Goal: Task Accomplishment & Management: Use online tool/utility

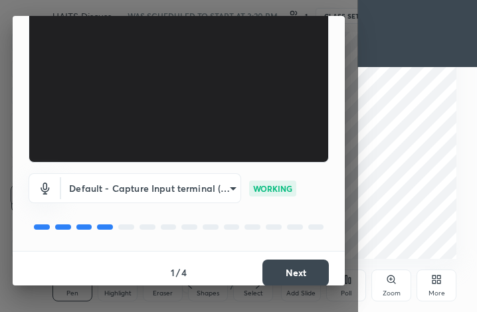
scroll to position [124, 0]
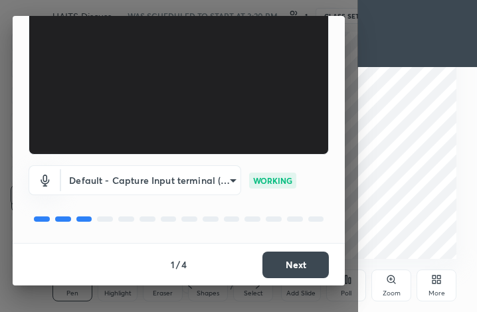
click at [302, 262] on button "Next" at bounding box center [296, 265] width 66 height 27
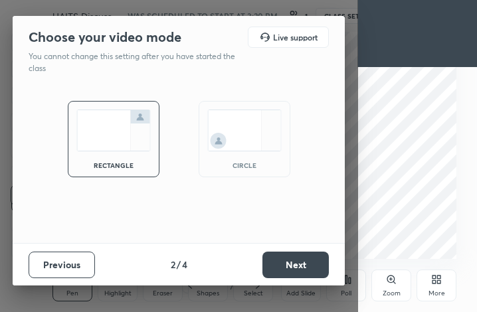
scroll to position [0, 0]
click at [289, 265] on button "Next" at bounding box center [296, 265] width 66 height 27
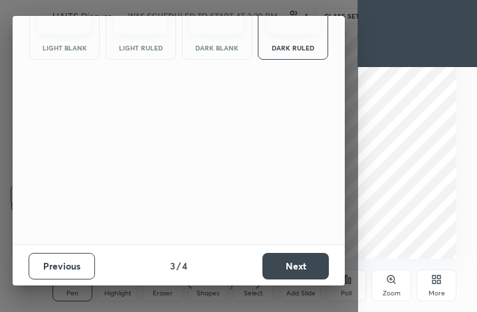
scroll to position [86, 0]
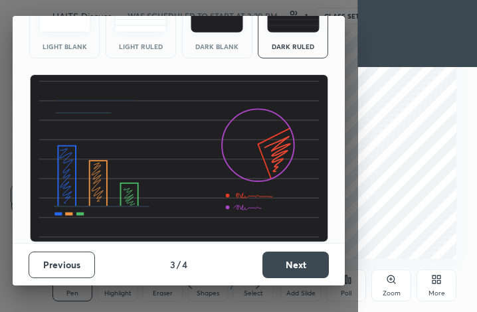
click at [282, 263] on button "Next" at bounding box center [296, 265] width 66 height 27
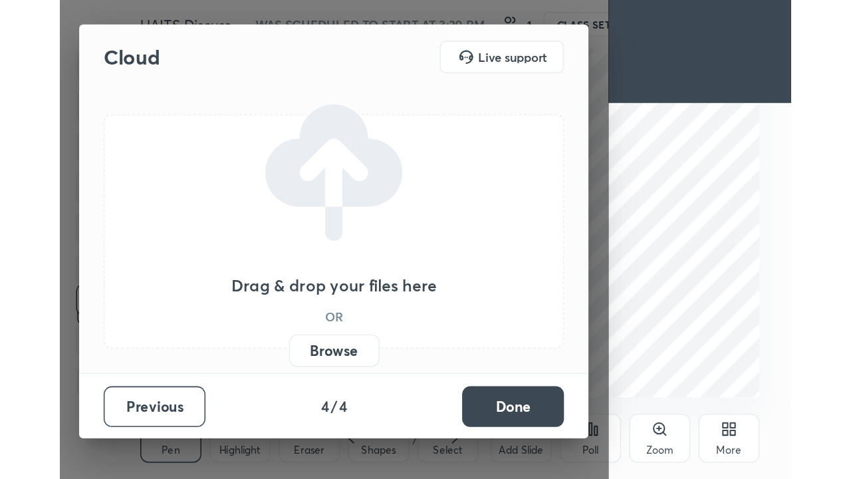
scroll to position [0, 0]
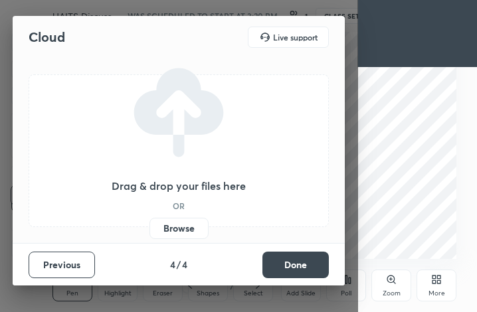
click at [288, 269] on button "Done" at bounding box center [296, 265] width 66 height 27
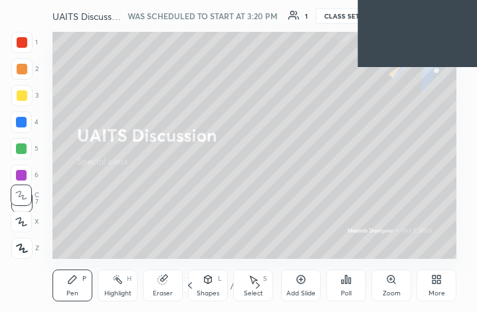
click at [439, 282] on icon at bounding box center [438, 282] width 3 height 3
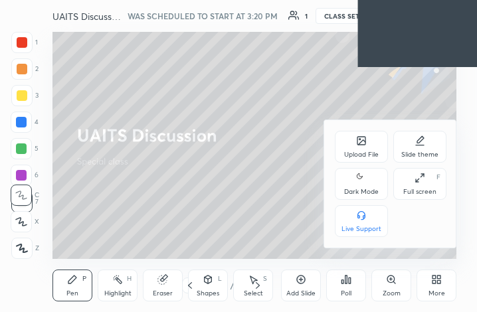
click at [422, 189] on div "Full screen" at bounding box center [420, 192] width 33 height 7
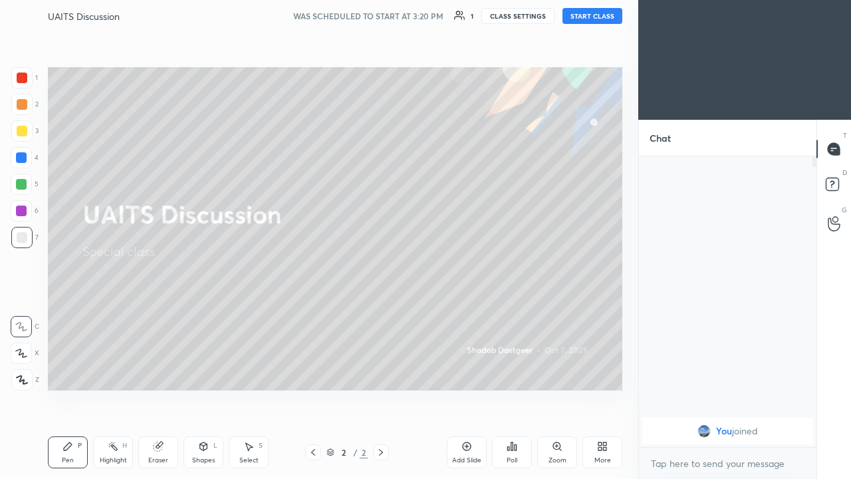
click at [464, 9] on div "WAS SCHEDULED TO START AT 3:20 PM 1 CLASS SETTINGS START CLASS" at bounding box center [457, 16] width 329 height 16
click at [465, 15] on icon at bounding box center [459, 15] width 11 height 11
click at [477, 17] on button "START CLASS" at bounding box center [592, 16] width 60 height 16
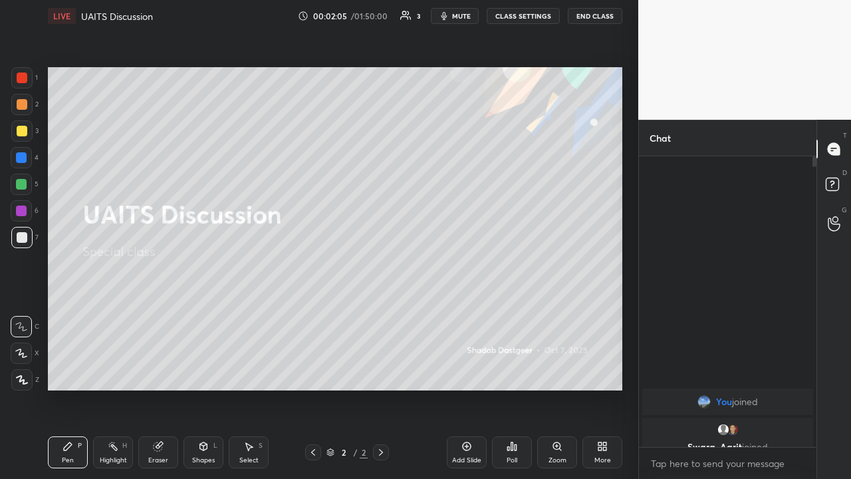
click at [465, 312] on div "Add Slide" at bounding box center [467, 452] width 40 height 32
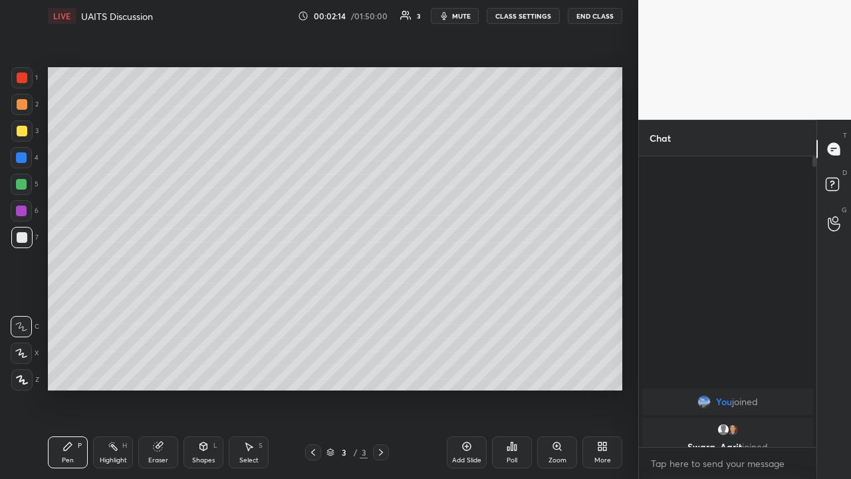
click at [23, 104] on div at bounding box center [22, 104] width 11 height 11
click at [164, 312] on div "Eraser" at bounding box center [158, 452] width 40 height 32
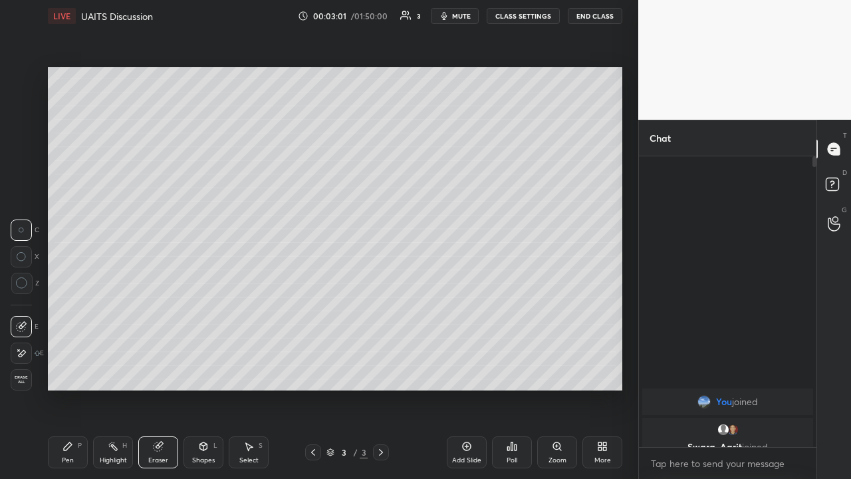
click at [70, 312] on div "Pen P" at bounding box center [68, 452] width 40 height 32
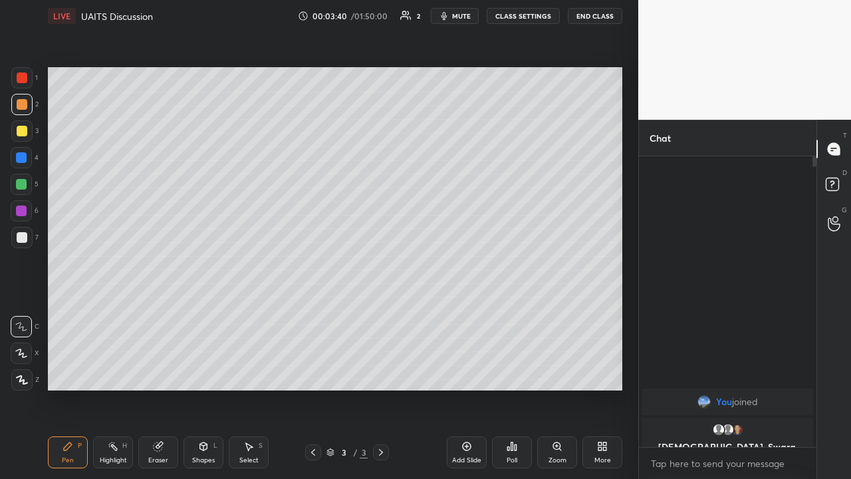
click at [20, 233] on div at bounding box center [22, 237] width 11 height 11
click at [154, 312] on icon at bounding box center [158, 446] width 9 height 9
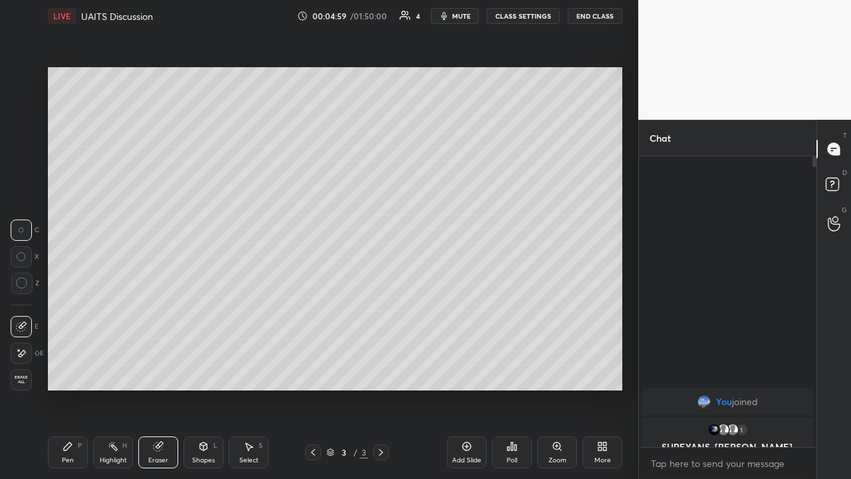
click at [60, 312] on div "Pen P" at bounding box center [68, 452] width 40 height 32
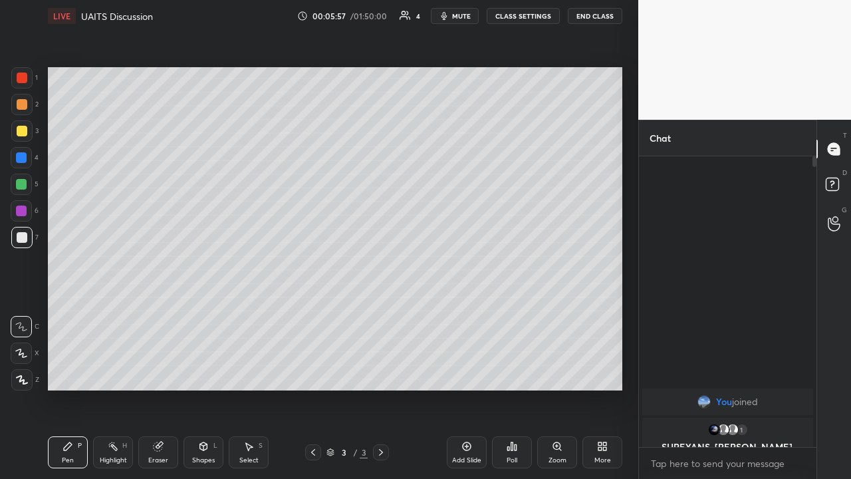
click at [21, 183] on div at bounding box center [21, 184] width 11 height 11
click at [472, 312] on div "Add Slide" at bounding box center [467, 452] width 40 height 32
click at [23, 107] on div at bounding box center [22, 104] width 11 height 11
click at [23, 237] on div at bounding box center [22, 237] width 11 height 11
click at [24, 186] on div at bounding box center [21, 184] width 11 height 11
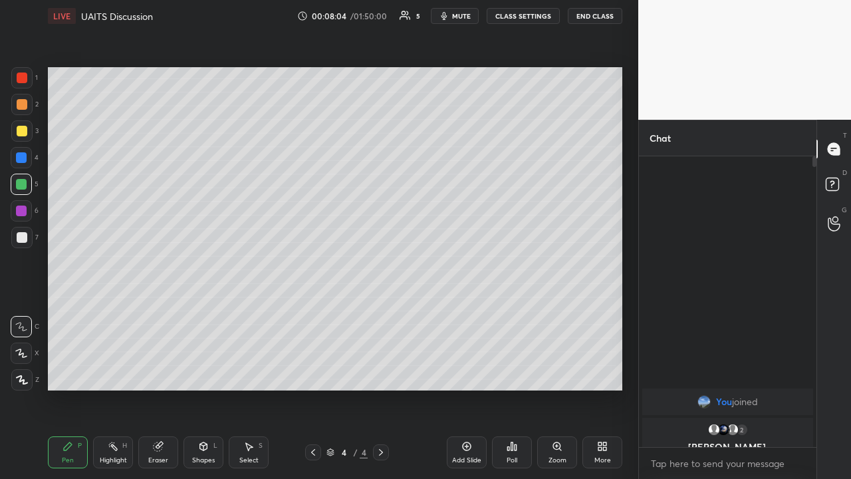
click at [162, 312] on icon at bounding box center [158, 446] width 11 height 11
click at [68, 312] on icon at bounding box center [67, 446] width 11 height 11
click at [21, 231] on div at bounding box center [21, 237] width 21 height 21
click at [23, 234] on div at bounding box center [22, 237] width 11 height 11
click at [157, 312] on div "Eraser" at bounding box center [158, 460] width 20 height 7
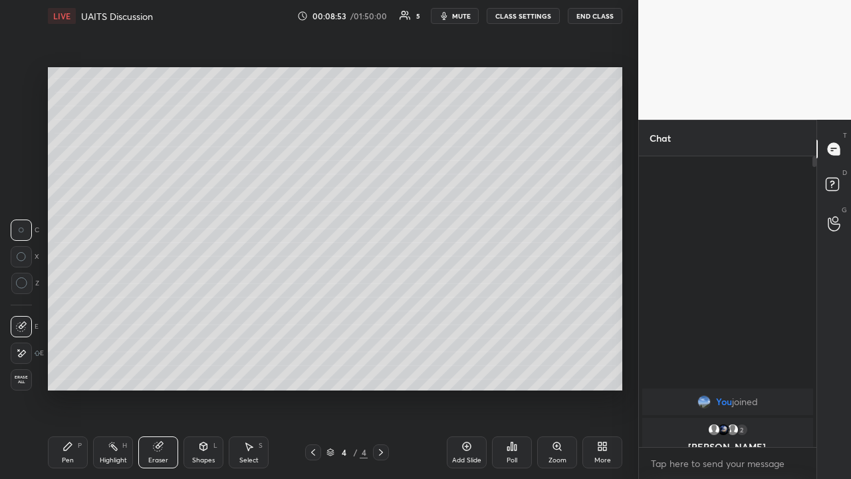
click at [57, 312] on div "Pen P" at bounding box center [68, 452] width 40 height 32
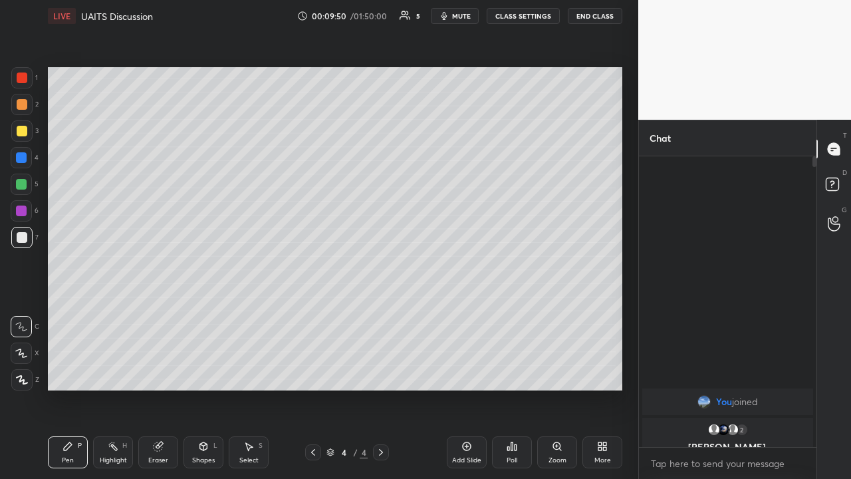
click at [155, 312] on div "Eraser" at bounding box center [158, 452] width 40 height 32
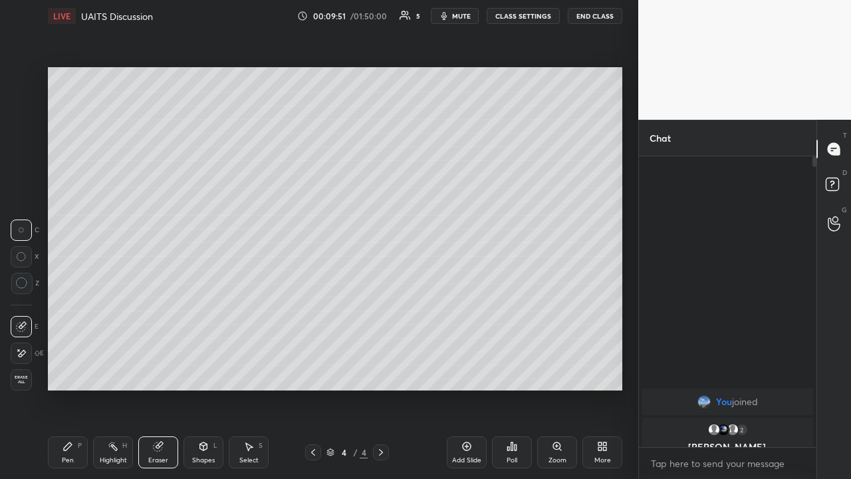
click at [60, 312] on div "Pen P" at bounding box center [68, 452] width 40 height 32
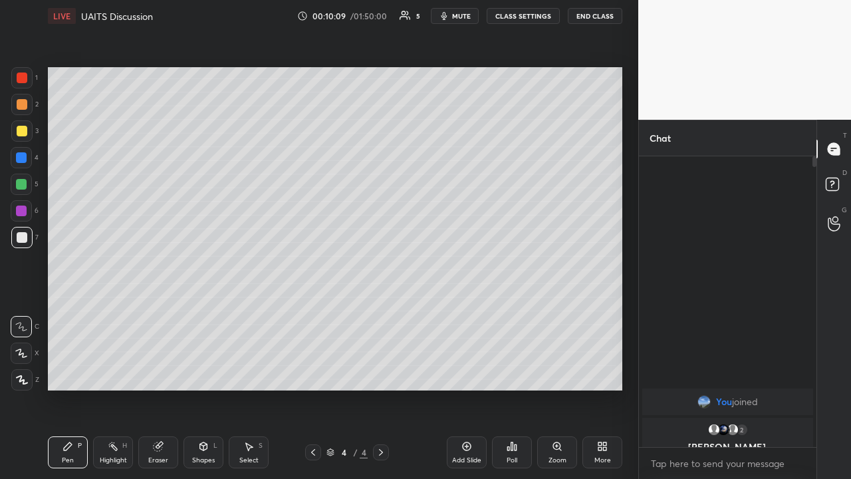
click at [19, 213] on div at bounding box center [21, 210] width 11 height 11
click at [156, 312] on div "Eraser" at bounding box center [158, 460] width 20 height 7
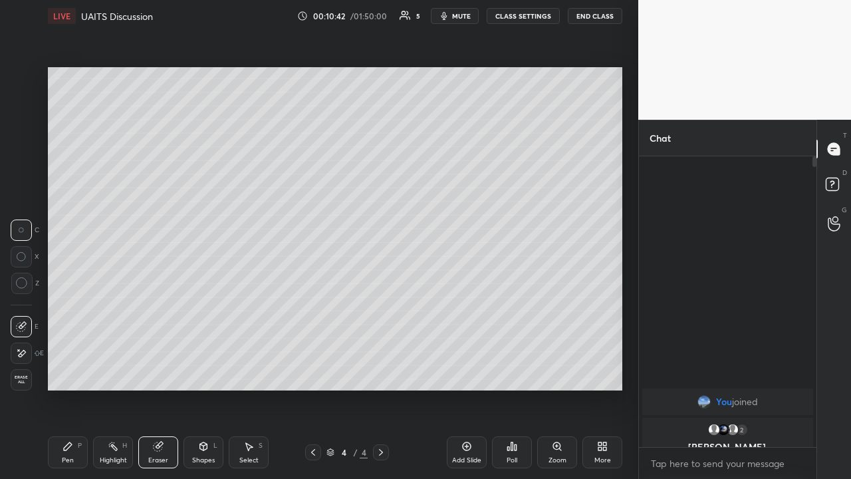
click at [62, 312] on div "Pen P" at bounding box center [68, 452] width 40 height 32
click at [22, 233] on div at bounding box center [22, 237] width 11 height 11
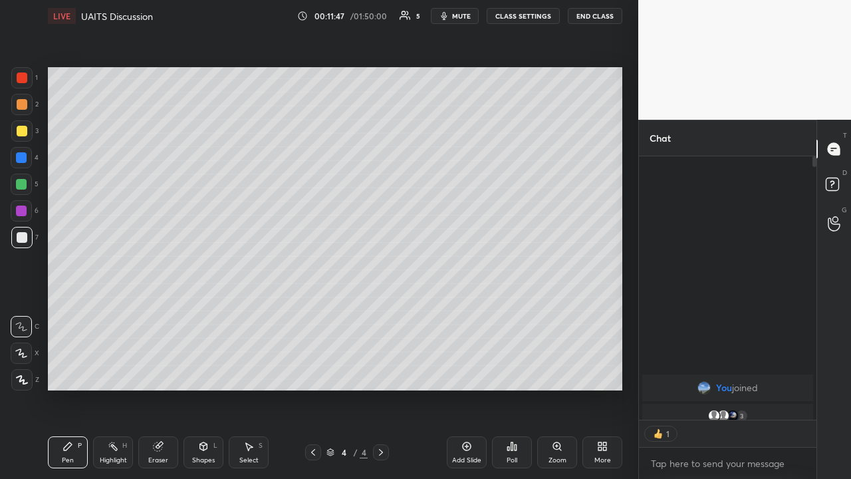
scroll to position [5, 5]
type textarea "x"
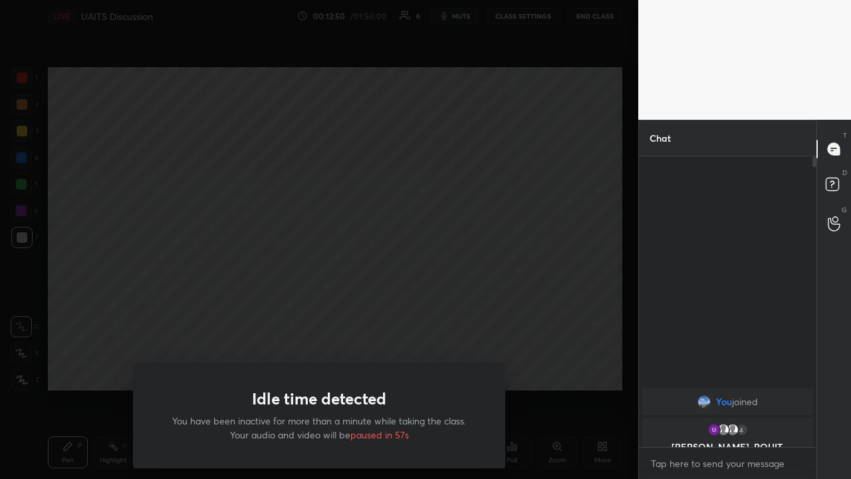
click at [68, 312] on div "Idle time detected You have been inactive for more than a minute while taking t…" at bounding box center [319, 239] width 638 height 479
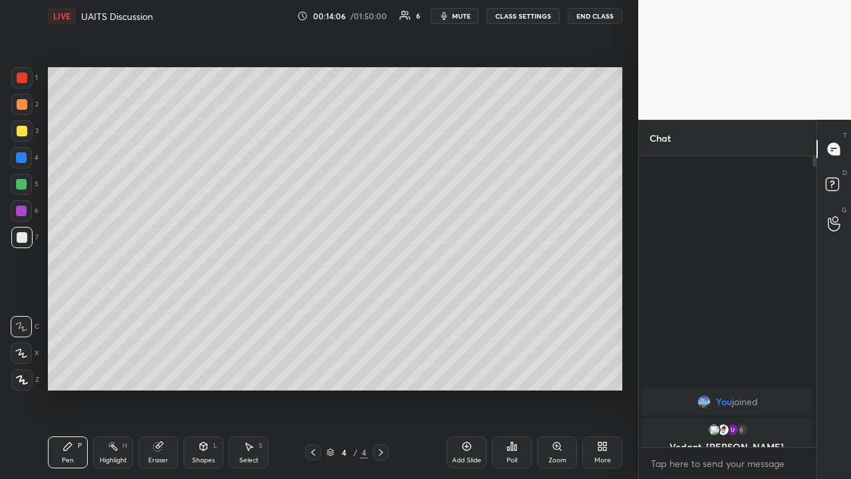
click at [477, 312] on div "Add Slide" at bounding box center [467, 452] width 40 height 32
click at [23, 156] on div at bounding box center [21, 157] width 11 height 11
click at [19, 237] on div at bounding box center [22, 237] width 11 height 11
click at [476, 312] on div "Add Slide" at bounding box center [467, 452] width 40 height 32
click at [21, 128] on div at bounding box center [22, 131] width 11 height 11
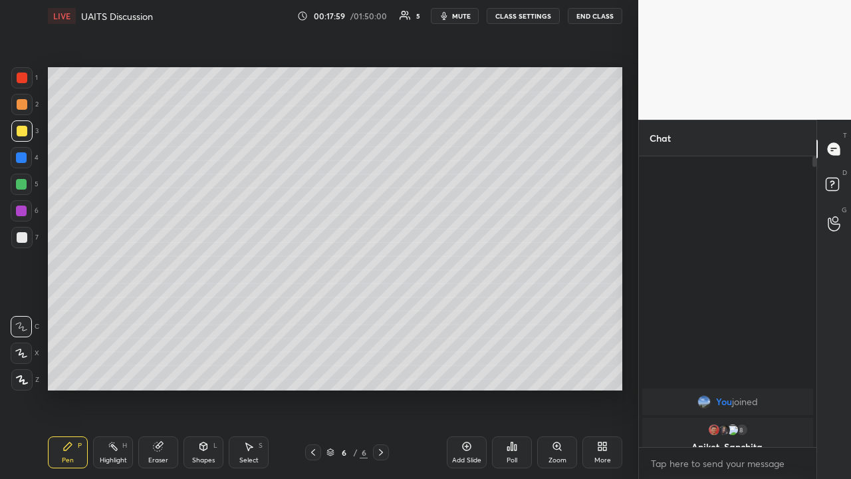
click at [160, 312] on div "Eraser" at bounding box center [158, 452] width 40 height 32
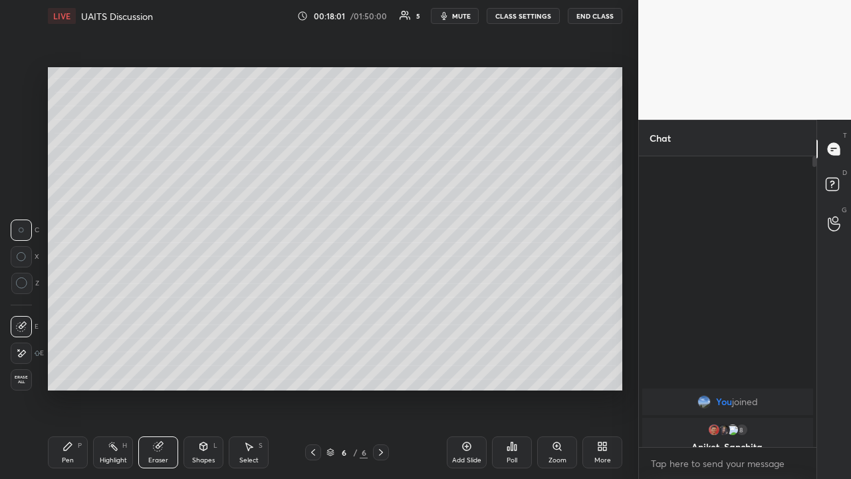
click at [76, 312] on div "Pen P" at bounding box center [68, 452] width 40 height 32
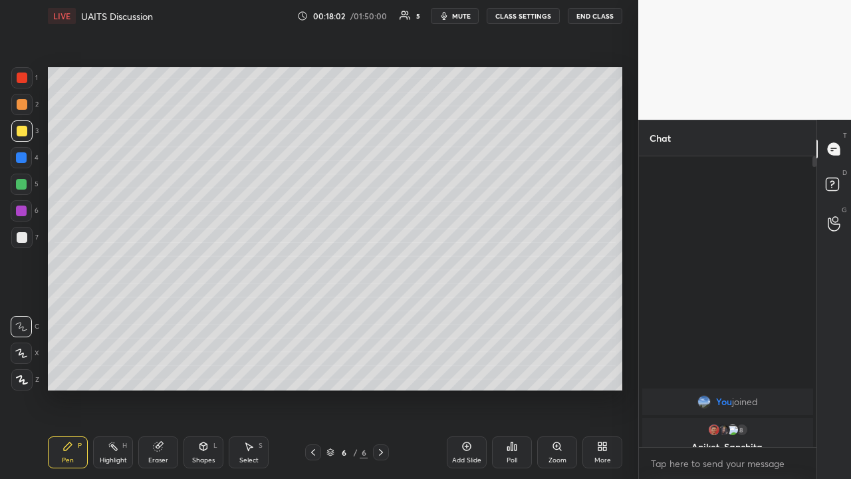
click at [21, 235] on div at bounding box center [22, 237] width 11 height 11
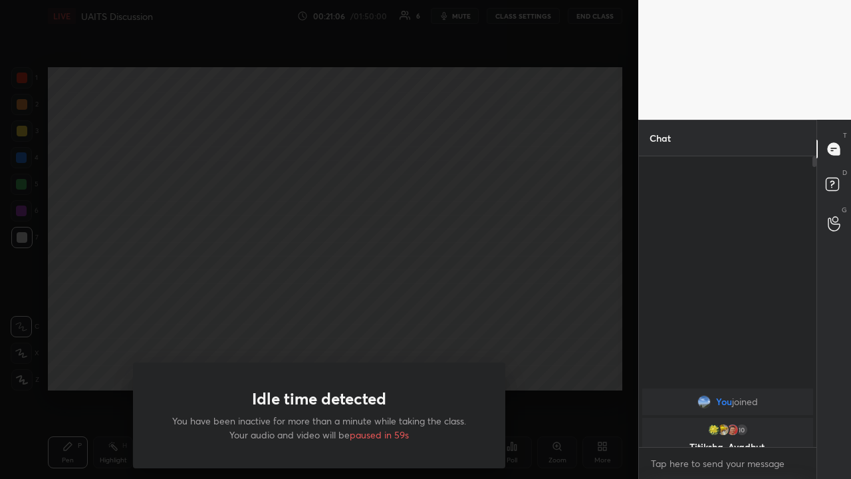
click at [80, 304] on div "Idle time detected You have been inactive for more than a minute while taking t…" at bounding box center [319, 239] width 638 height 479
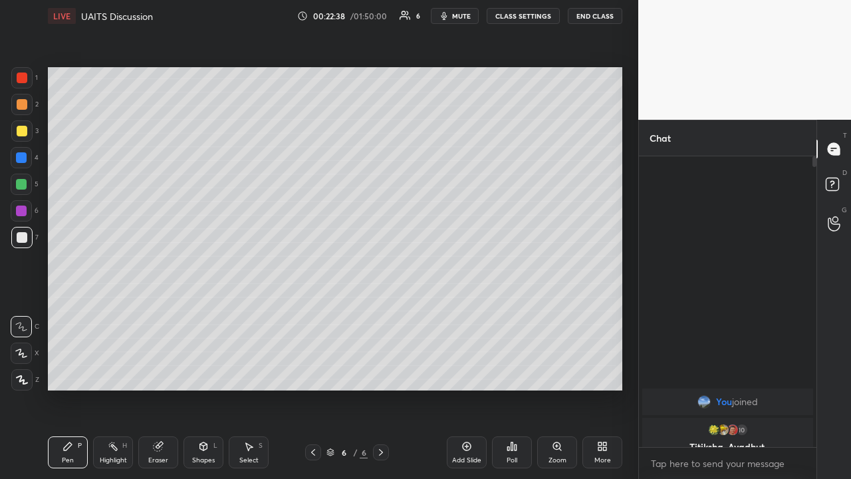
click at [471, 312] on icon at bounding box center [466, 446] width 11 height 11
click at [24, 131] on div at bounding box center [22, 131] width 11 height 11
click at [22, 69] on div at bounding box center [21, 77] width 21 height 21
click at [19, 237] on div at bounding box center [22, 237] width 11 height 11
click at [21, 181] on div at bounding box center [21, 184] width 11 height 11
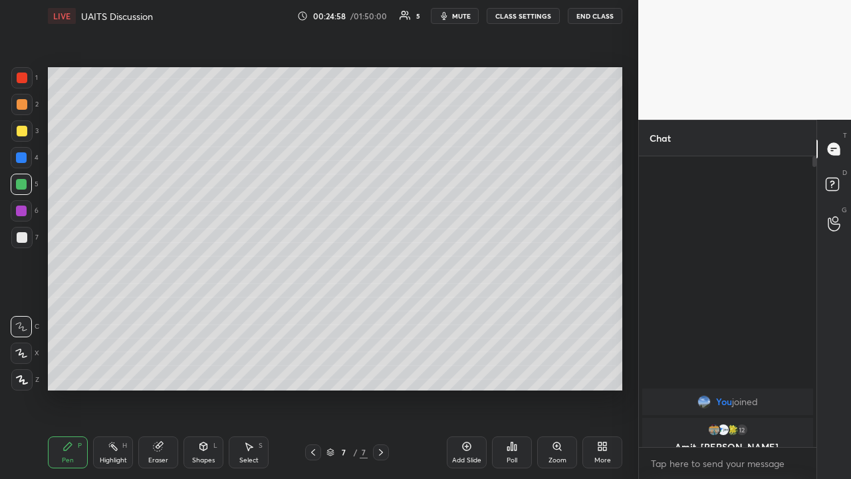
click at [154, 312] on icon at bounding box center [158, 446] width 11 height 11
click at [72, 312] on icon at bounding box center [67, 446] width 11 height 11
click at [153, 312] on icon at bounding box center [158, 446] width 11 height 11
click at [74, 312] on div "Pen P" at bounding box center [68, 452] width 40 height 32
click at [23, 132] on div at bounding box center [22, 131] width 11 height 11
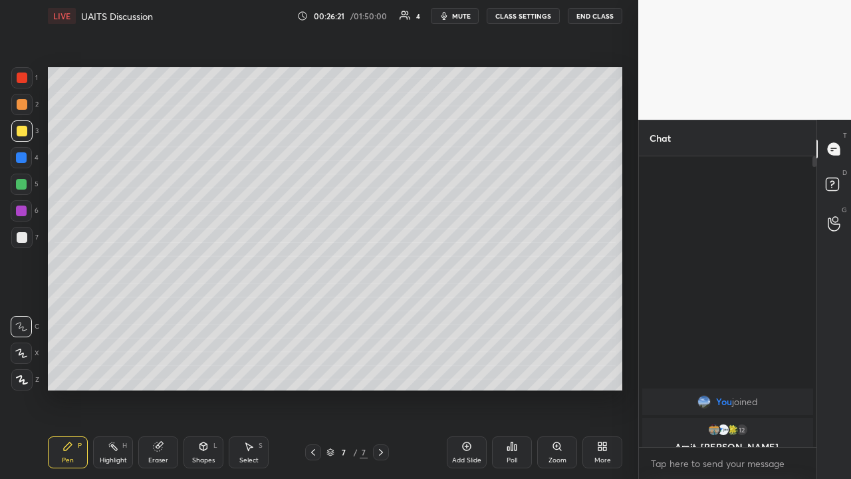
click at [23, 80] on div at bounding box center [22, 77] width 11 height 11
click at [251, 312] on icon at bounding box center [249, 447] width 7 height 8
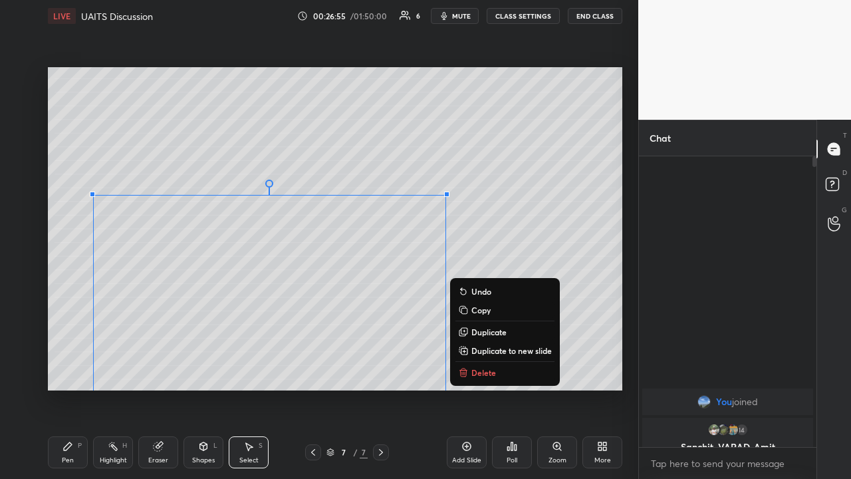
click at [473, 312] on p "Duplicate to new slide" at bounding box center [511, 350] width 80 height 11
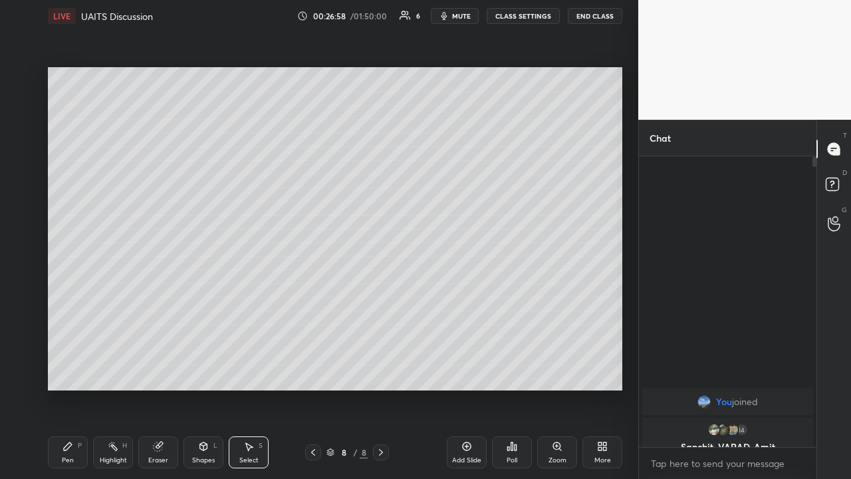
click at [163, 312] on icon at bounding box center [158, 446] width 11 height 11
click at [65, 312] on icon at bounding box center [67, 446] width 11 height 11
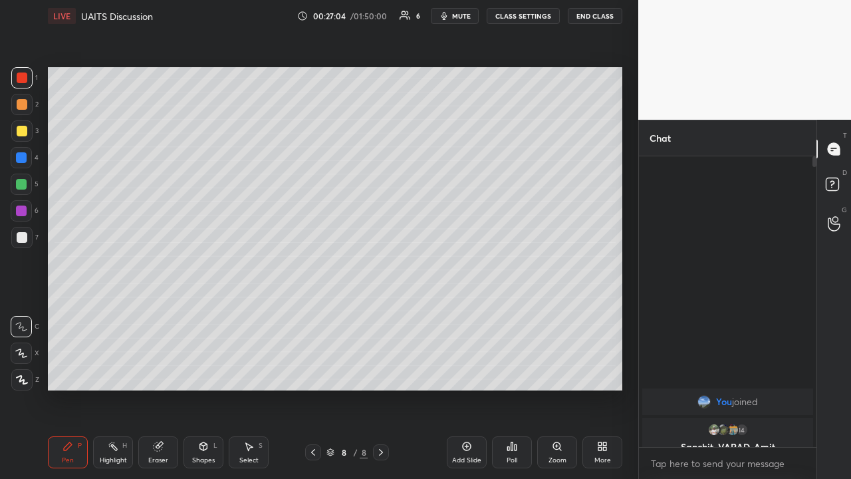
click at [25, 78] on div at bounding box center [22, 77] width 11 height 11
click at [23, 237] on div at bounding box center [22, 237] width 11 height 11
click at [313, 312] on icon at bounding box center [313, 452] width 11 height 11
click at [379, 312] on icon at bounding box center [381, 452] width 11 height 11
click at [158, 312] on icon at bounding box center [158, 446] width 9 height 9
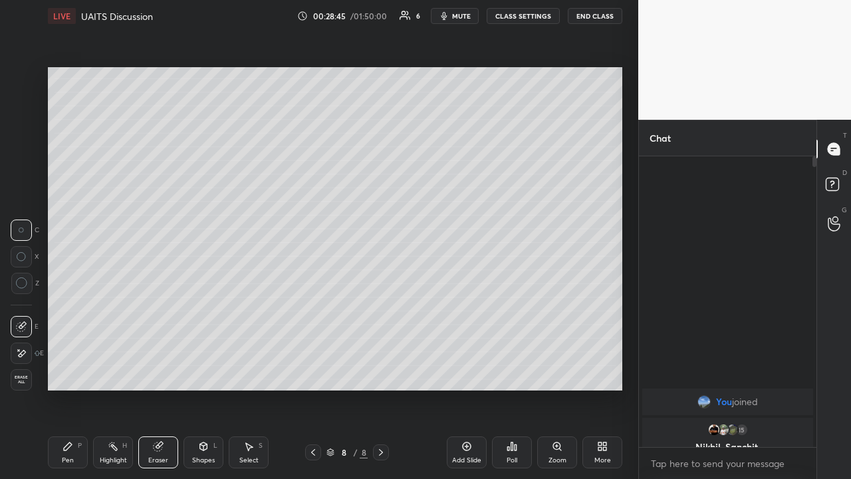
click at [76, 312] on div "Pen P" at bounding box center [68, 452] width 40 height 32
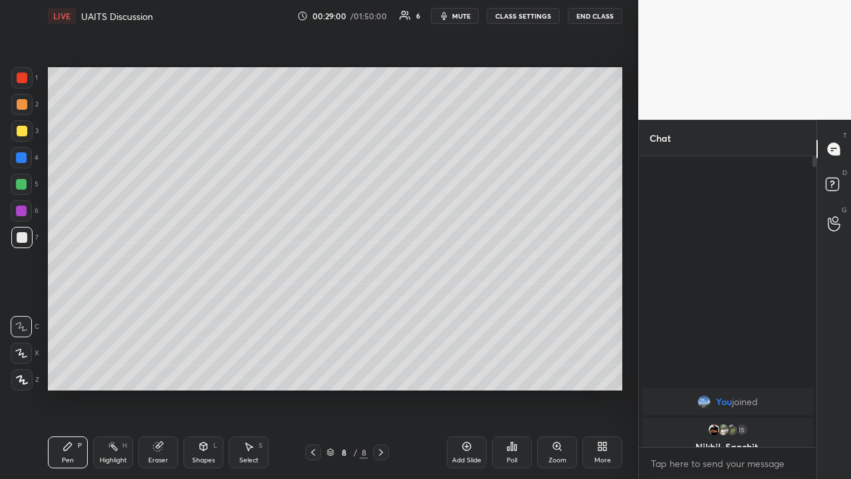
click at [158, 312] on icon at bounding box center [158, 446] width 9 height 9
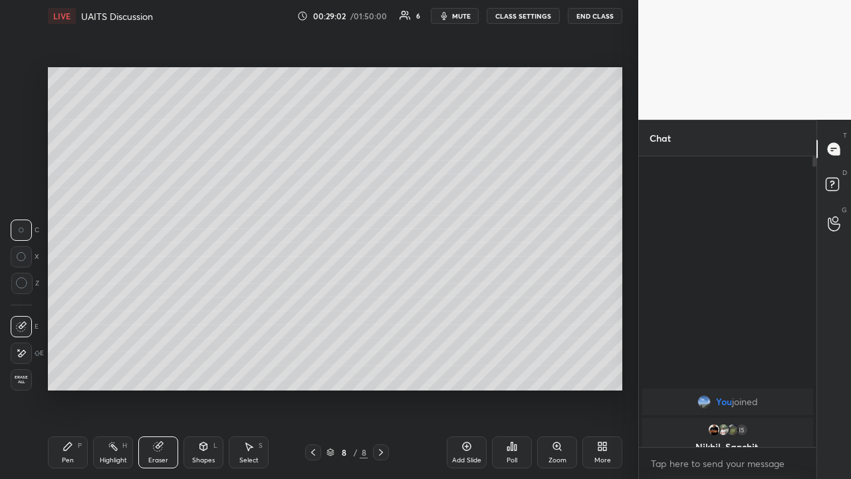
click at [62, 312] on icon at bounding box center [67, 446] width 11 height 11
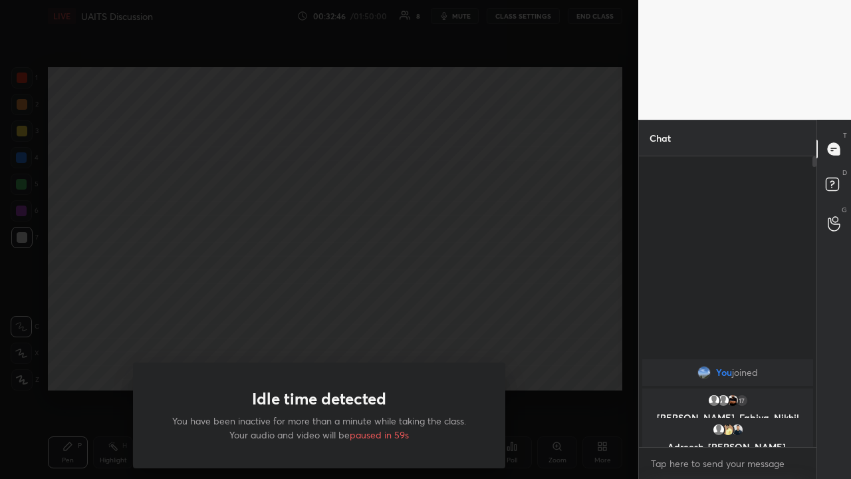
click at [118, 312] on div "Idle time detected You have been inactive for more than a minute while taking t…" at bounding box center [319, 239] width 638 height 479
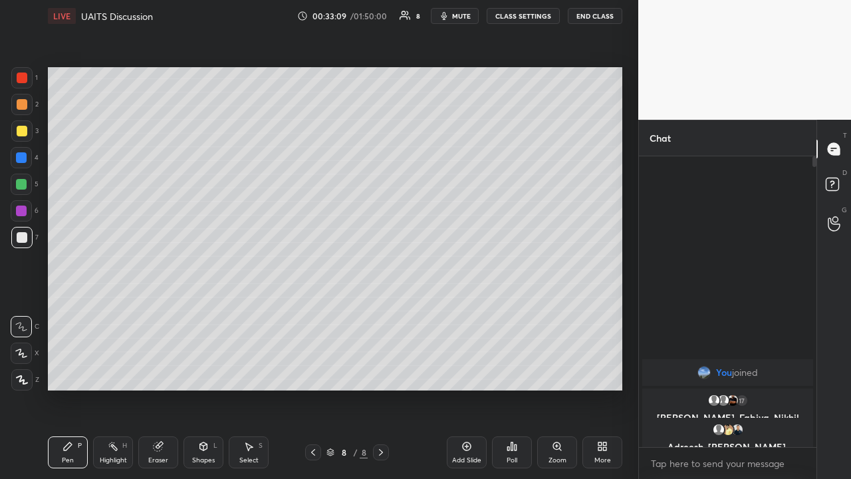
click at [21, 215] on div at bounding box center [21, 210] width 11 height 11
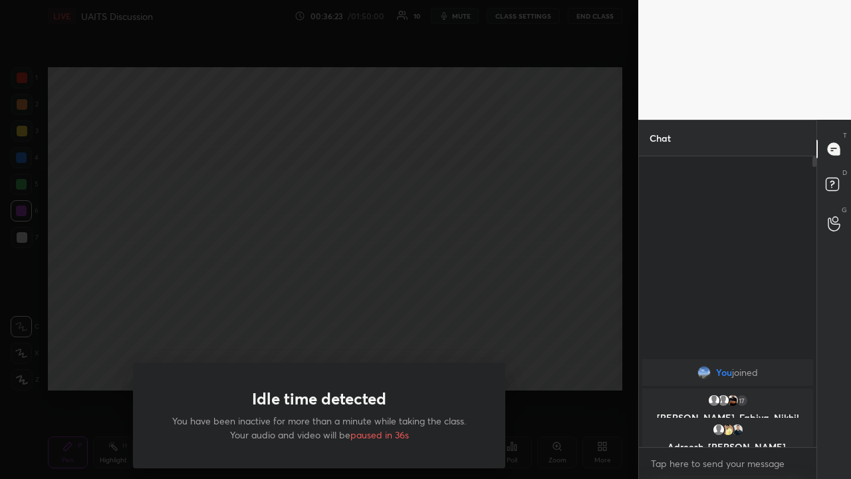
click at [66, 308] on div "Idle time detected You have been inactive for more than a minute while taking t…" at bounding box center [319, 239] width 638 height 479
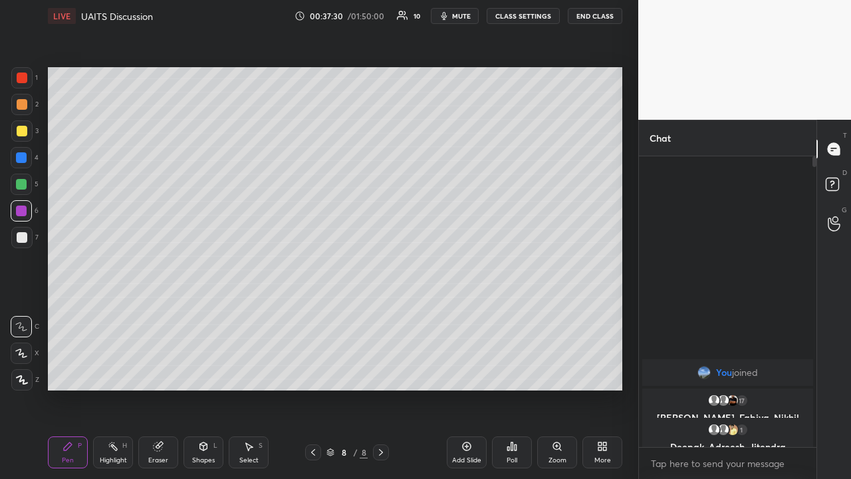
click at [469, 312] on icon at bounding box center [467, 446] width 9 height 9
click at [22, 129] on div at bounding box center [22, 131] width 11 height 11
click at [161, 312] on icon at bounding box center [158, 446] width 9 height 9
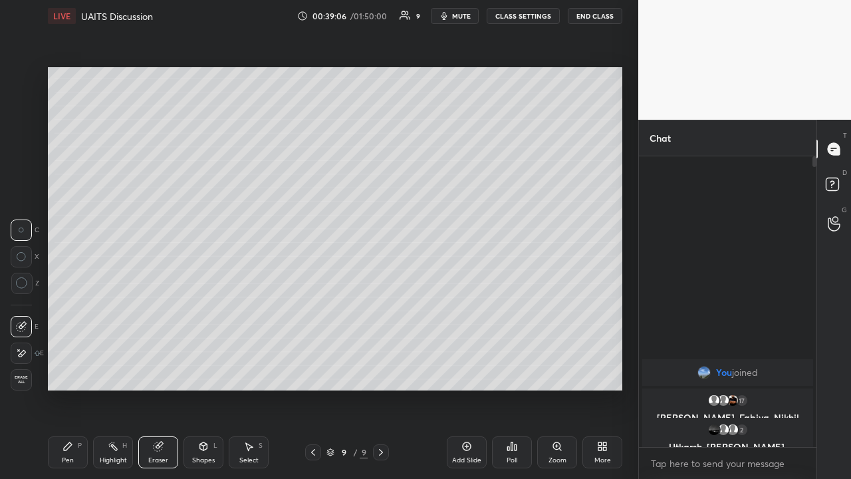
click at [73, 312] on div "Pen P" at bounding box center [68, 452] width 40 height 32
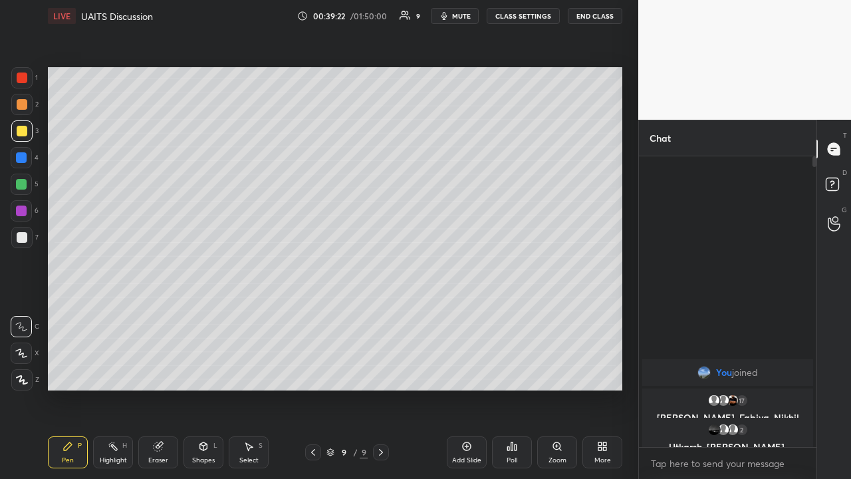
click at [155, 312] on icon at bounding box center [158, 446] width 9 height 9
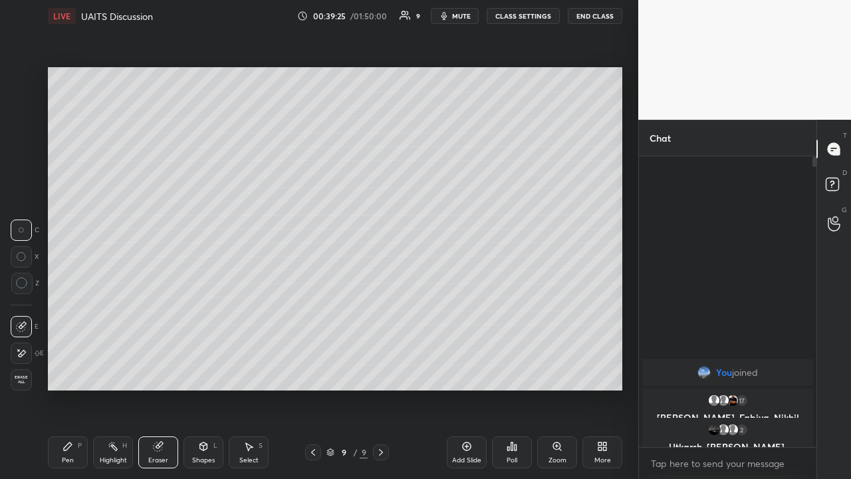
click at [76, 312] on div "Pen P" at bounding box center [68, 452] width 40 height 32
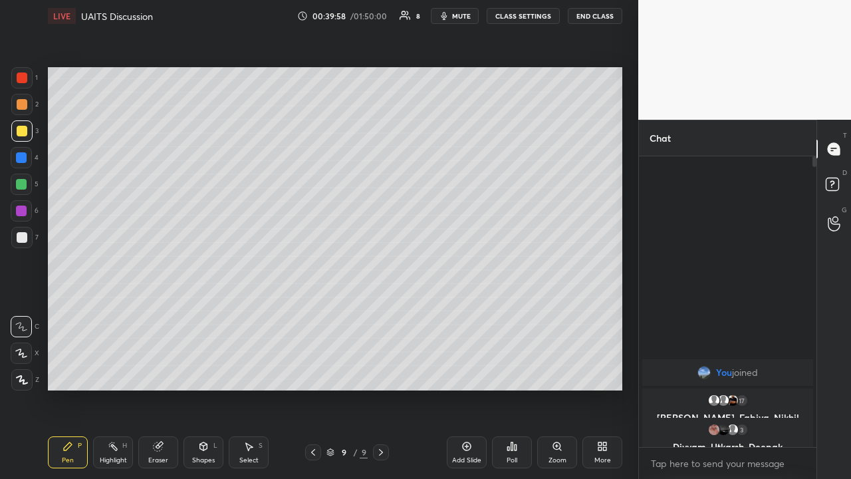
click at [476, 312] on div "Add Slide" at bounding box center [467, 452] width 40 height 32
click at [22, 243] on div at bounding box center [21, 237] width 21 height 21
click at [312, 312] on icon at bounding box center [313, 452] width 11 height 11
click at [386, 312] on div at bounding box center [382, 452] width 16 height 16
click at [308, 312] on icon at bounding box center [313, 452] width 11 height 11
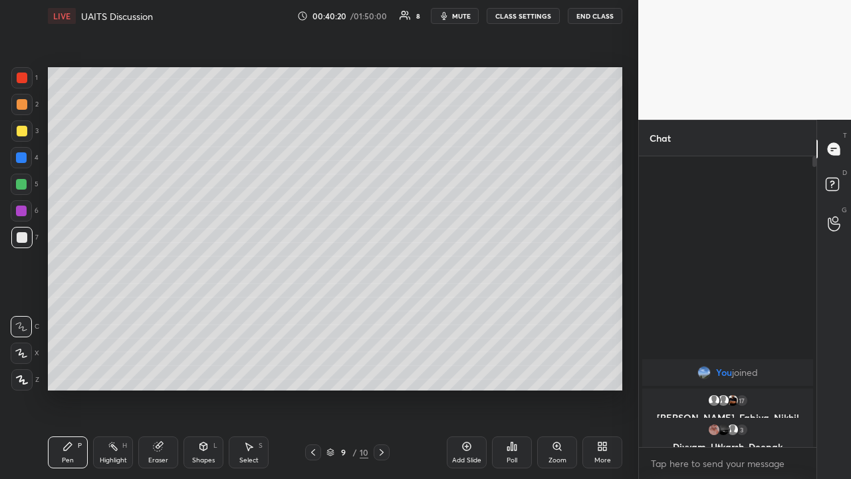
click at [385, 312] on div at bounding box center [382, 452] width 16 height 16
click at [166, 312] on div "Eraser" at bounding box center [158, 452] width 40 height 32
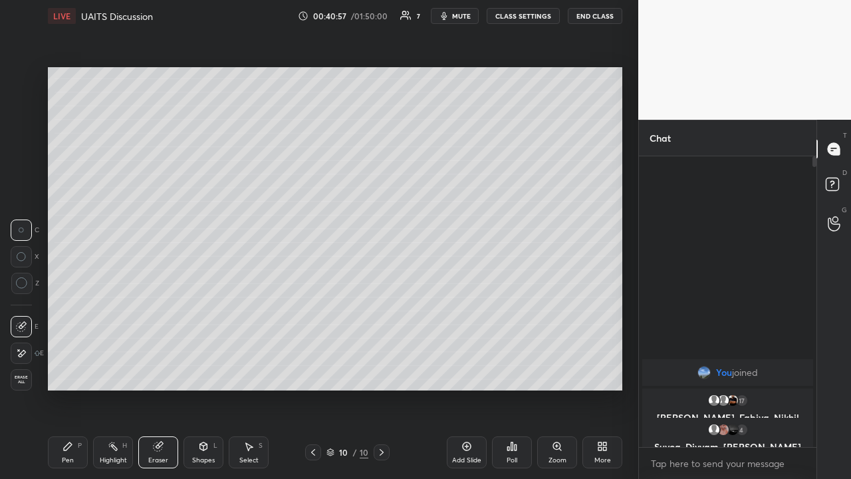
click at [69, 312] on icon at bounding box center [67, 446] width 11 height 11
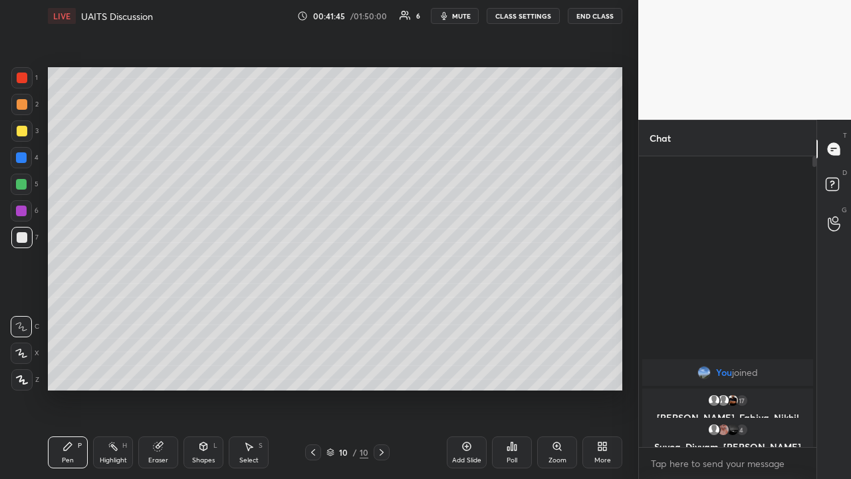
click at [306, 312] on div at bounding box center [313, 452] width 16 height 16
click at [381, 312] on icon at bounding box center [381, 452] width 11 height 11
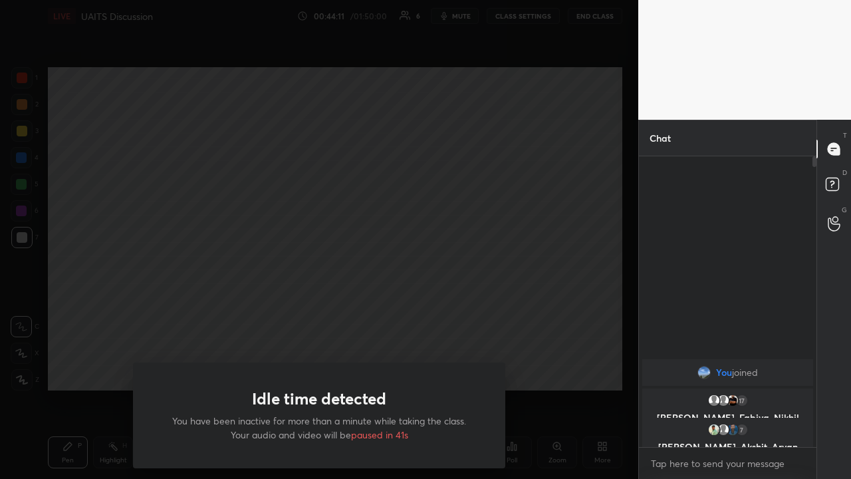
click at [112, 312] on div "Idle time detected You have been inactive for more than a minute while taking t…" at bounding box center [319, 239] width 638 height 479
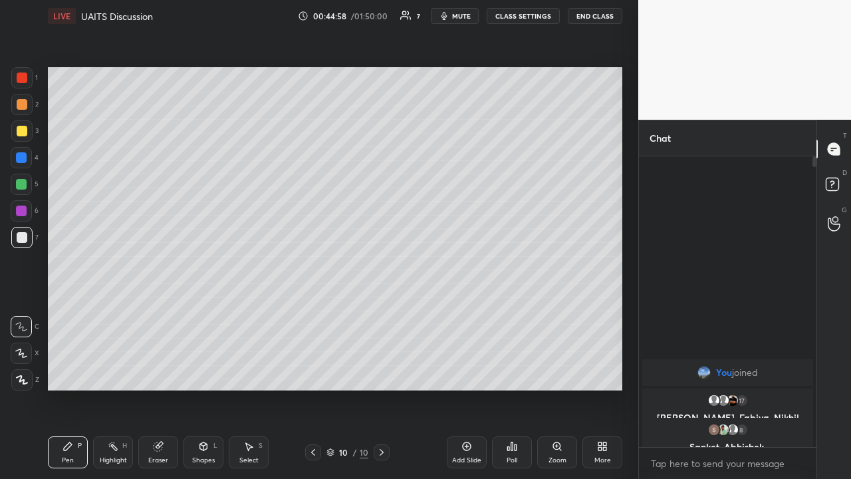
click at [466, 312] on icon at bounding box center [467, 446] width 4 height 4
click at [20, 236] on div at bounding box center [22, 237] width 11 height 11
click at [150, 312] on div "Eraser" at bounding box center [158, 452] width 40 height 32
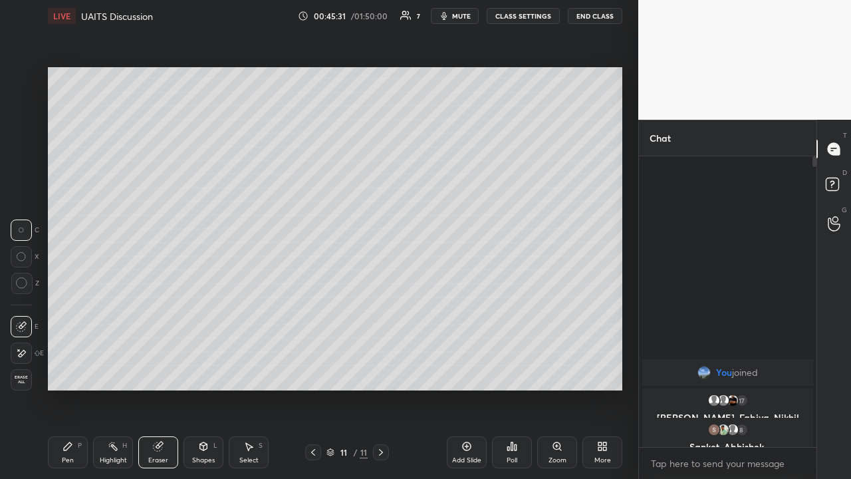
click at [64, 312] on icon at bounding box center [68, 446] width 8 height 8
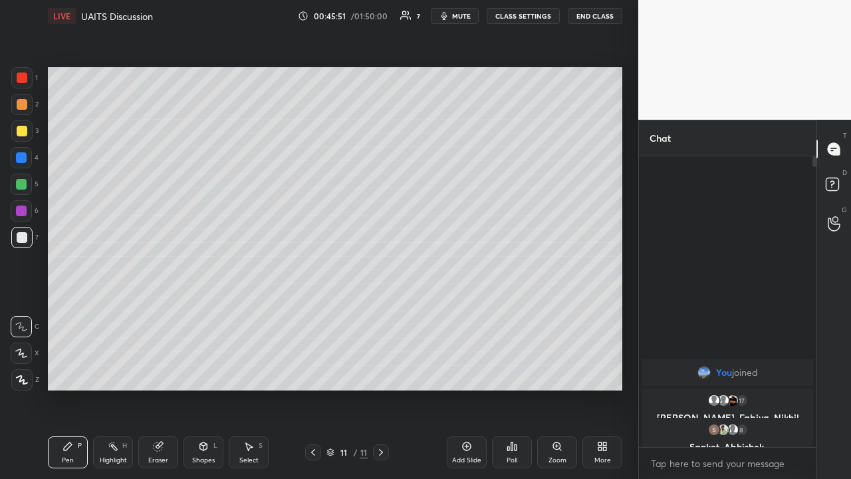
click at [156, 312] on icon at bounding box center [158, 446] width 9 height 9
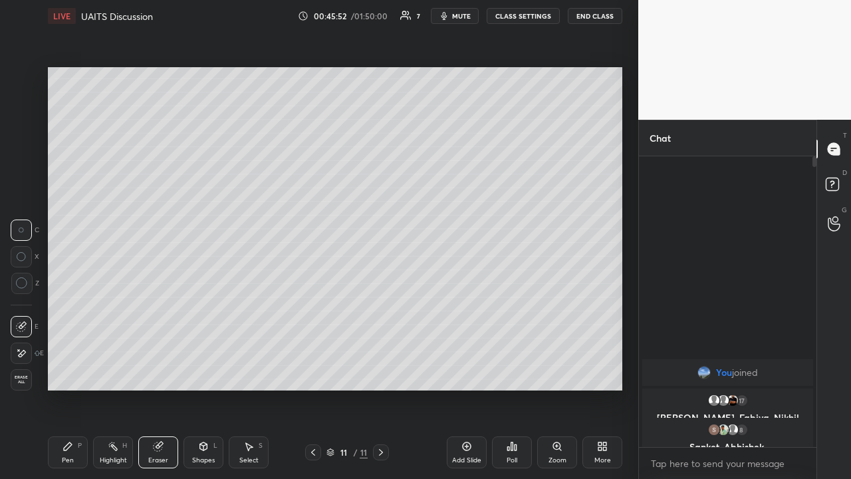
click at [70, 312] on icon at bounding box center [68, 446] width 8 height 8
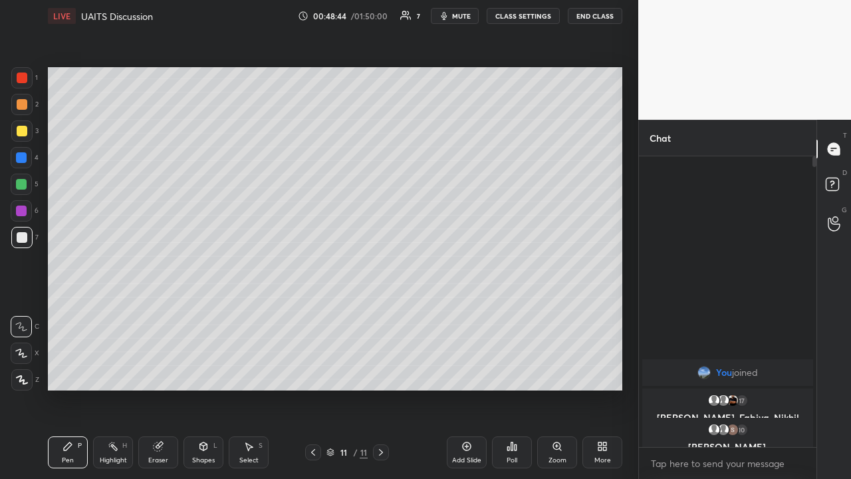
click at [158, 312] on icon at bounding box center [158, 446] width 9 height 9
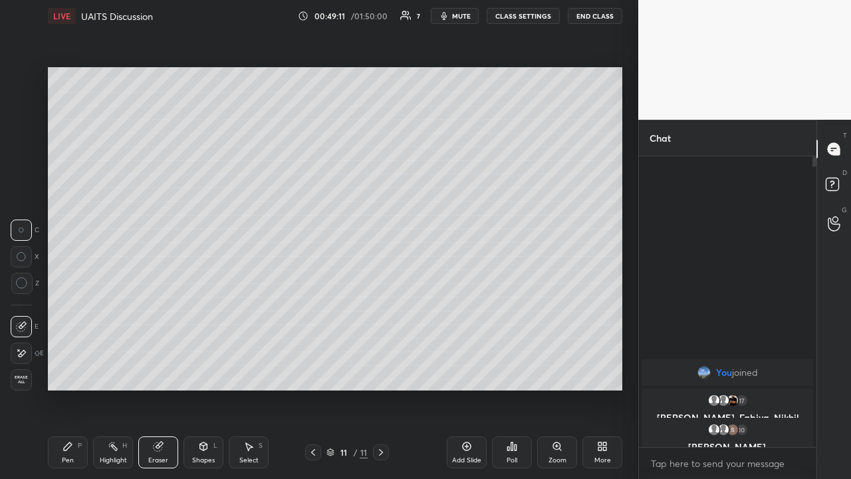
click at [155, 312] on icon at bounding box center [158, 446] width 9 height 9
click at [74, 312] on div "Pen P" at bounding box center [68, 452] width 40 height 32
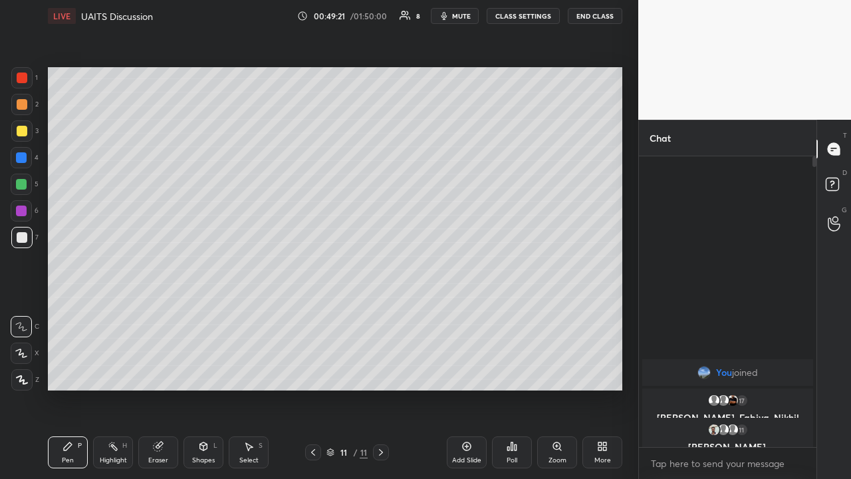
click at [162, 312] on icon at bounding box center [158, 446] width 11 height 11
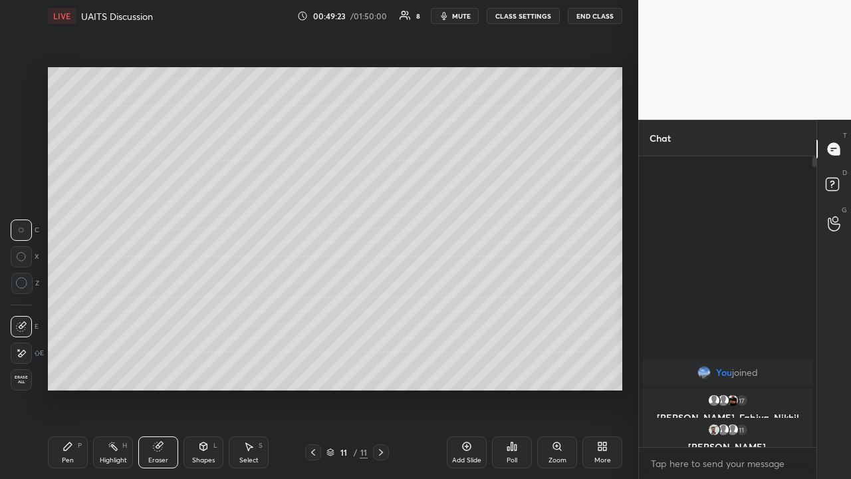
click at [68, 312] on icon at bounding box center [68, 446] width 8 height 8
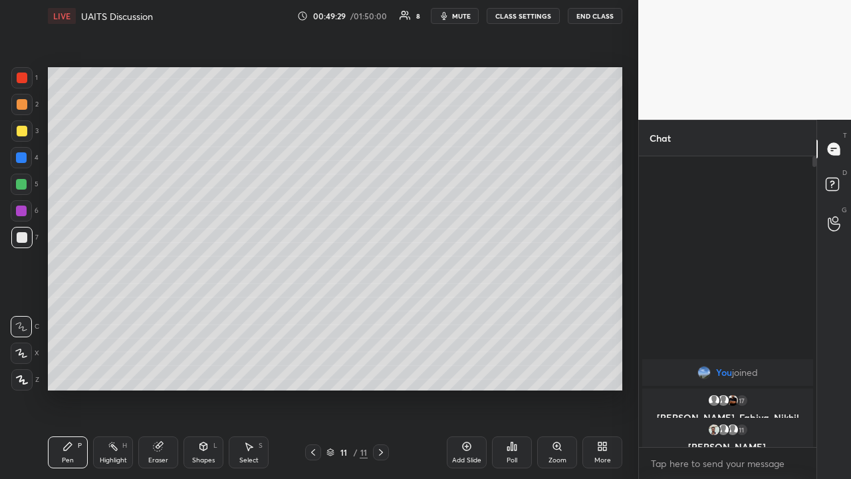
click at [162, 312] on icon at bounding box center [158, 446] width 11 height 11
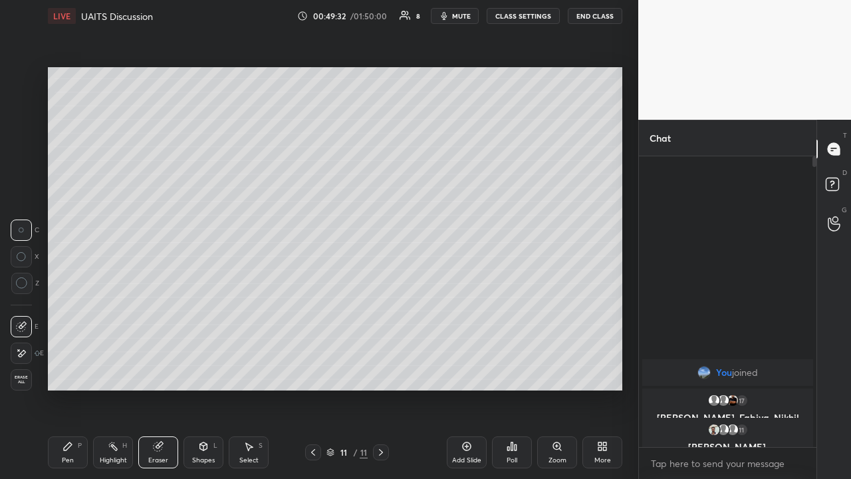
click at [66, 312] on icon at bounding box center [68, 446] width 8 height 8
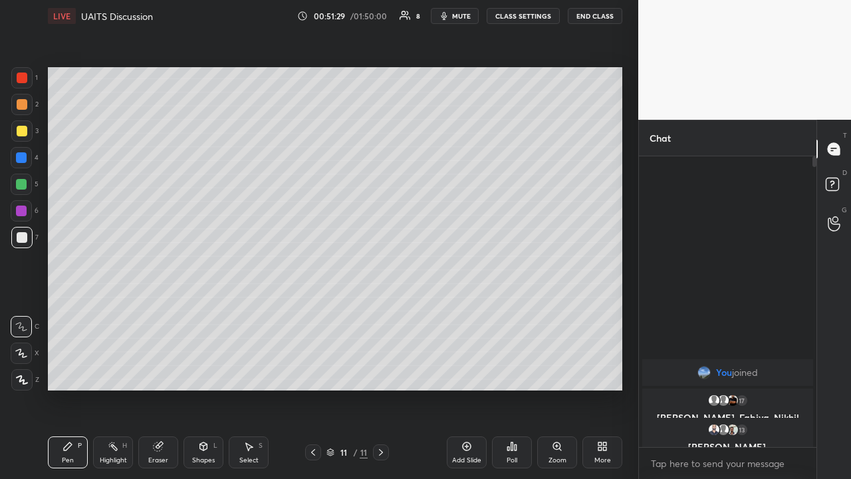
click at [467, 312] on icon at bounding box center [467, 446] width 4 height 4
click at [21, 132] on div at bounding box center [22, 131] width 11 height 11
click at [23, 239] on div at bounding box center [22, 237] width 11 height 11
click at [154, 312] on icon at bounding box center [158, 446] width 9 height 9
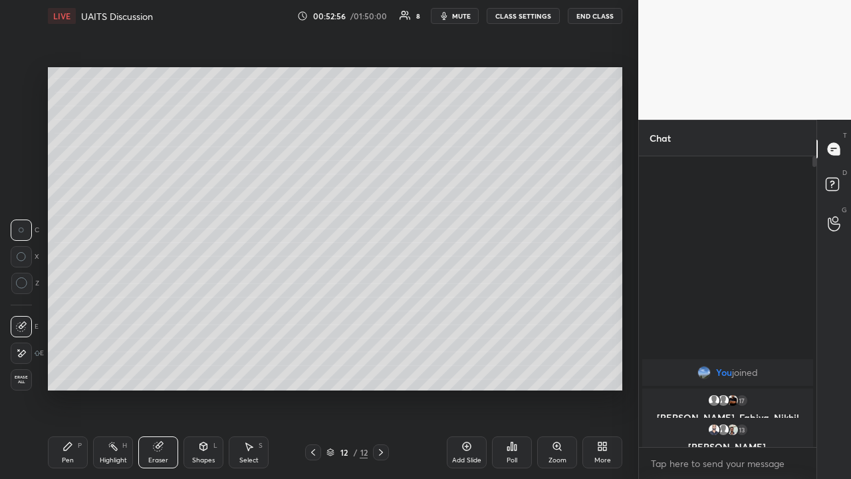
click at [70, 312] on icon at bounding box center [67, 446] width 11 height 11
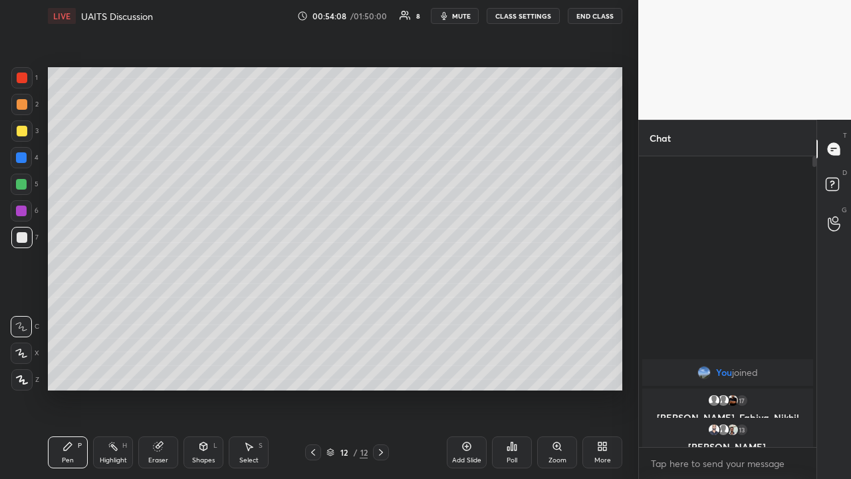
click at [23, 233] on div at bounding box center [22, 237] width 11 height 11
click at [160, 312] on icon at bounding box center [158, 446] width 9 height 9
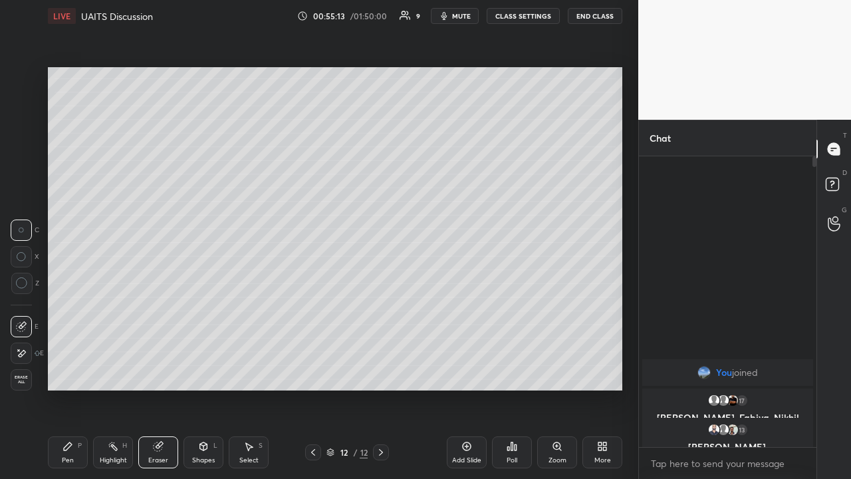
click at [64, 312] on icon at bounding box center [68, 446] width 8 height 8
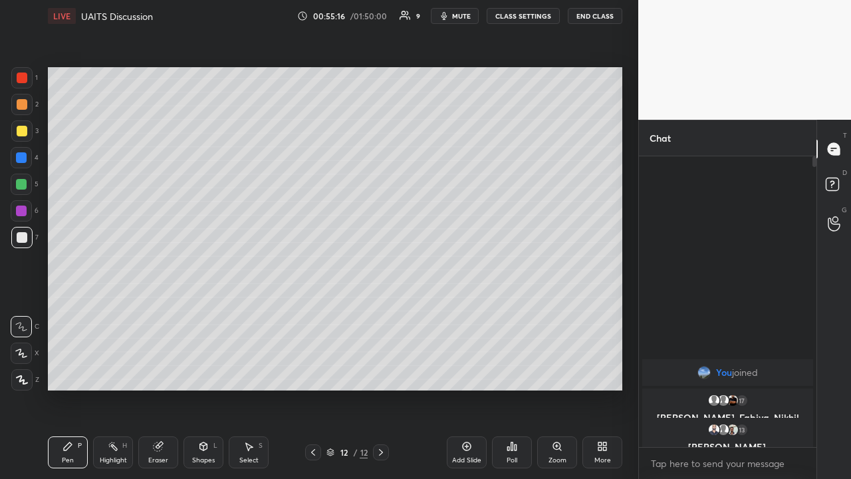
click at [156, 312] on icon at bounding box center [158, 446] width 9 height 9
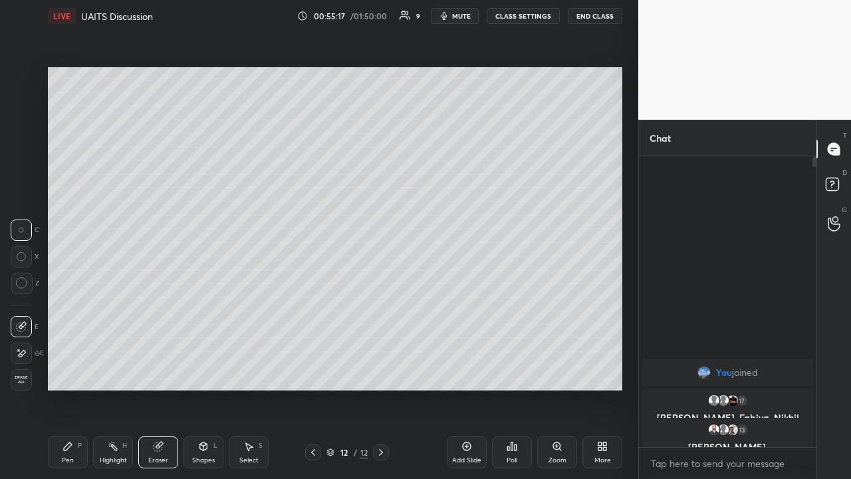
click at [57, 312] on div "Pen P" at bounding box center [68, 452] width 40 height 32
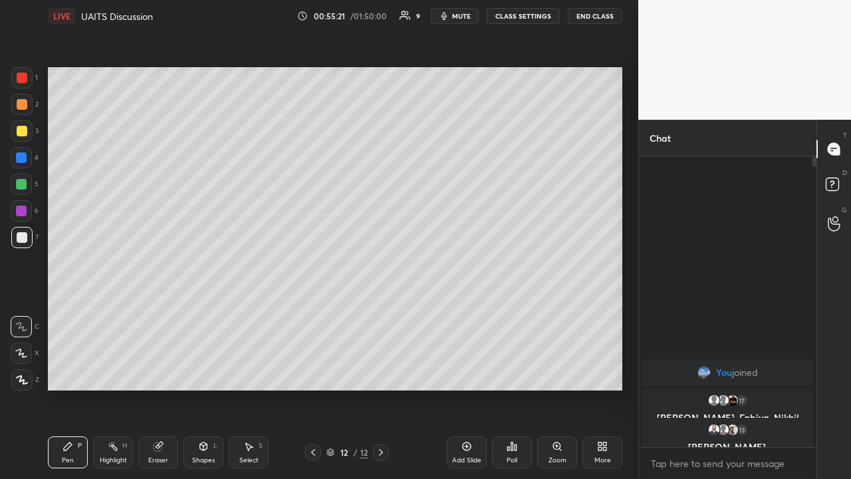
click at [155, 312] on icon at bounding box center [158, 446] width 9 height 9
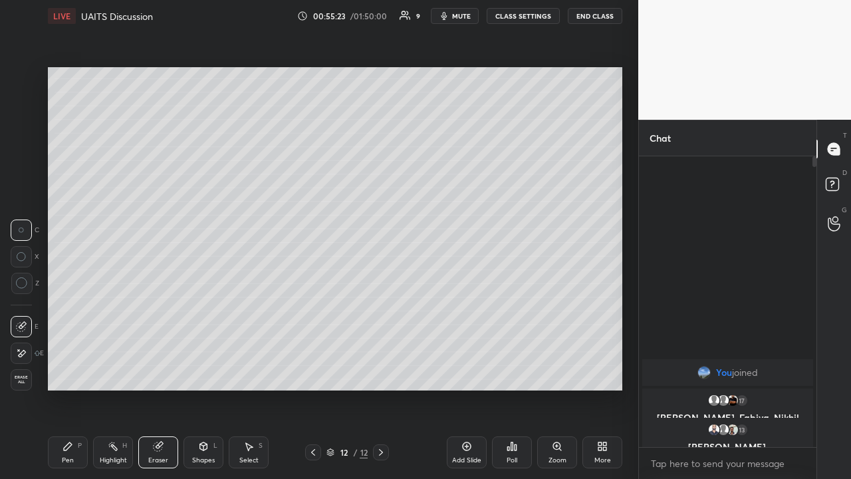
click at [60, 312] on div "Pen P" at bounding box center [68, 452] width 40 height 32
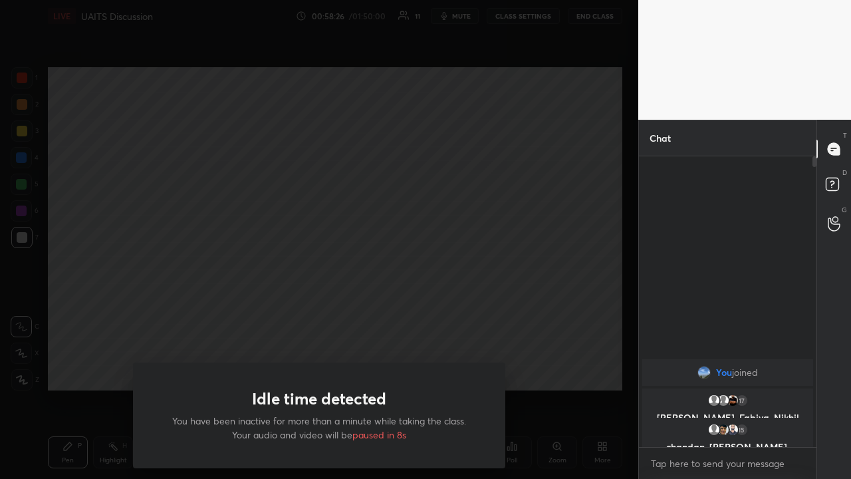
click at [97, 312] on div "Idle time detected You have been inactive for more than a minute while taking t…" at bounding box center [319, 239] width 638 height 479
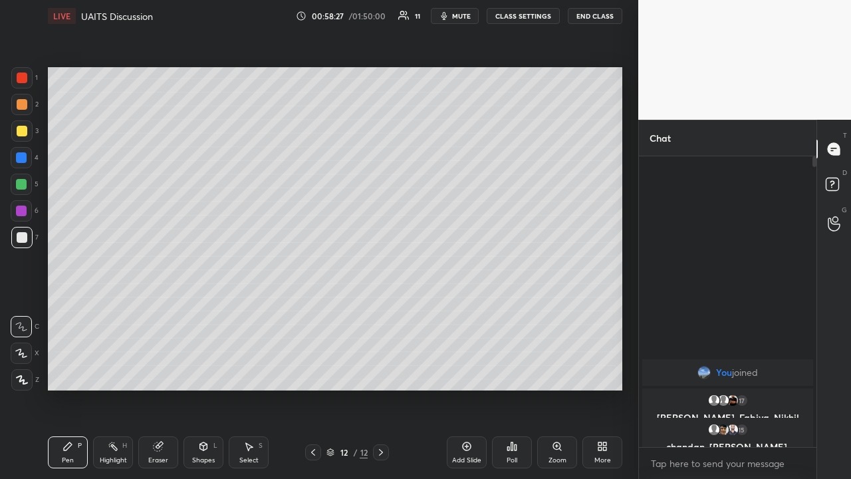
click at [476, 312] on div "Add Slide" at bounding box center [467, 452] width 40 height 32
click at [471, 312] on div "Add Slide" at bounding box center [467, 452] width 40 height 32
click at [21, 132] on div at bounding box center [22, 131] width 11 height 11
click at [23, 133] on div at bounding box center [22, 131] width 11 height 11
click at [23, 312] on icon at bounding box center [21, 353] width 11 height 8
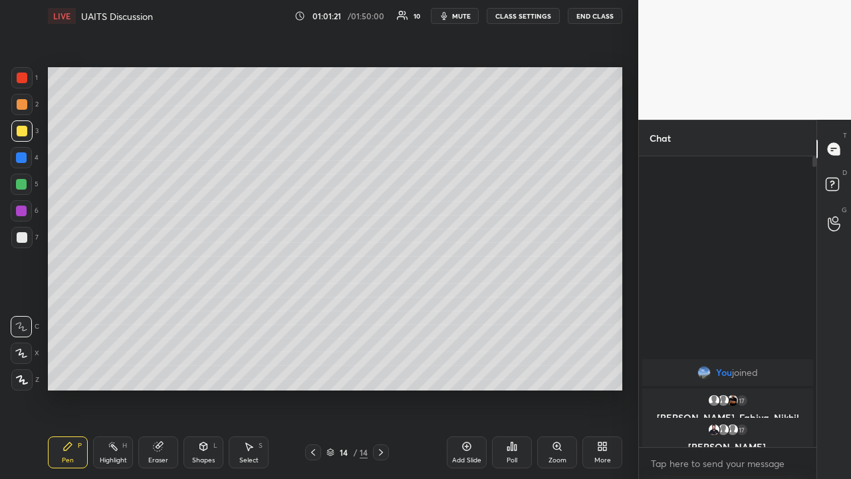
click at [22, 312] on icon at bounding box center [21, 353] width 11 height 8
click at [24, 77] on div at bounding box center [22, 77] width 11 height 11
click at [27, 76] on div at bounding box center [21, 77] width 21 height 21
click at [17, 238] on div at bounding box center [22, 237] width 11 height 11
click at [22, 238] on div at bounding box center [22, 237] width 11 height 11
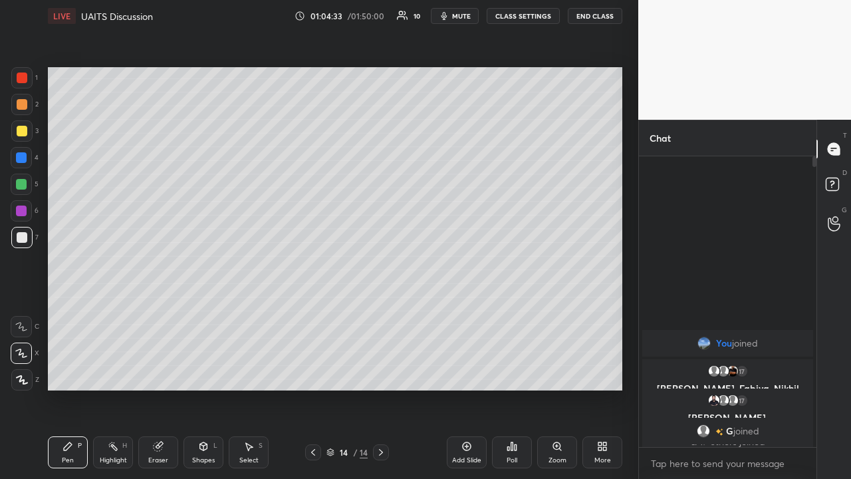
click at [21, 240] on div at bounding box center [22, 237] width 11 height 11
click at [21, 239] on div at bounding box center [22, 237] width 11 height 11
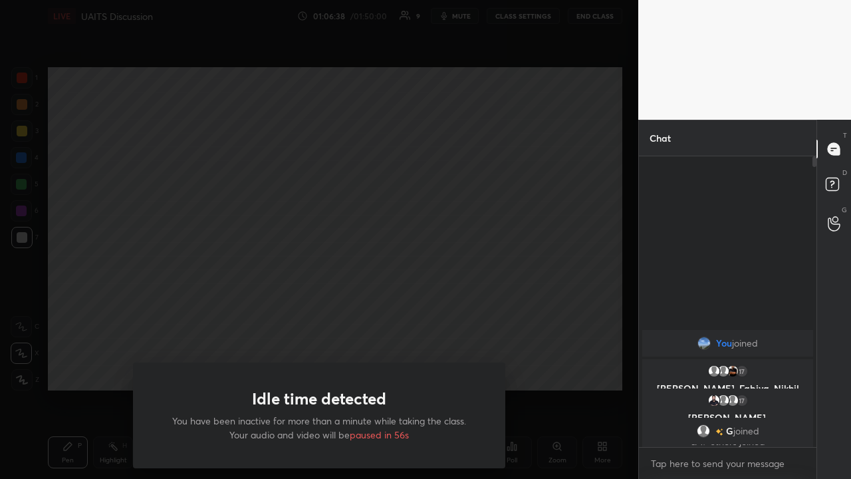
click at [273, 312] on div "Idle time detected You have been inactive for more than a minute while taking t…" at bounding box center [319, 239] width 638 height 479
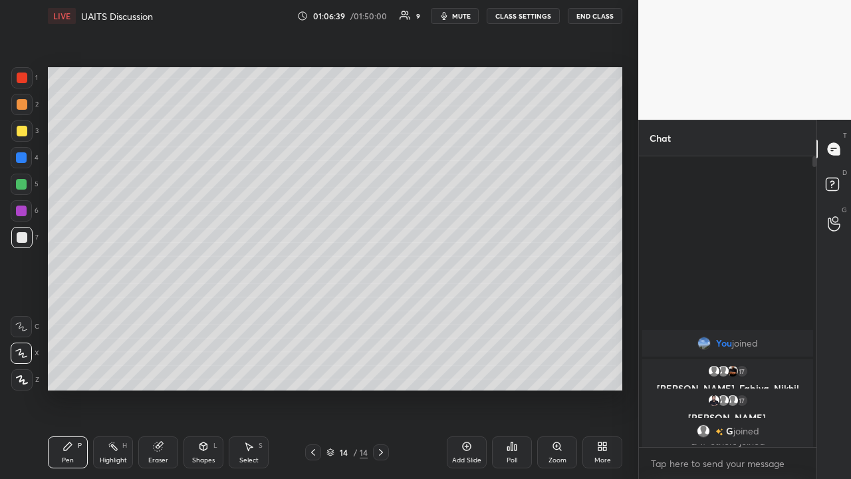
click at [469, 312] on div "Add Slide" at bounding box center [466, 460] width 29 height 7
click at [23, 76] on div at bounding box center [22, 77] width 11 height 11
click at [25, 77] on div at bounding box center [22, 77] width 11 height 11
click at [19, 239] on div at bounding box center [22, 237] width 11 height 11
click at [22, 236] on div at bounding box center [22, 237] width 11 height 11
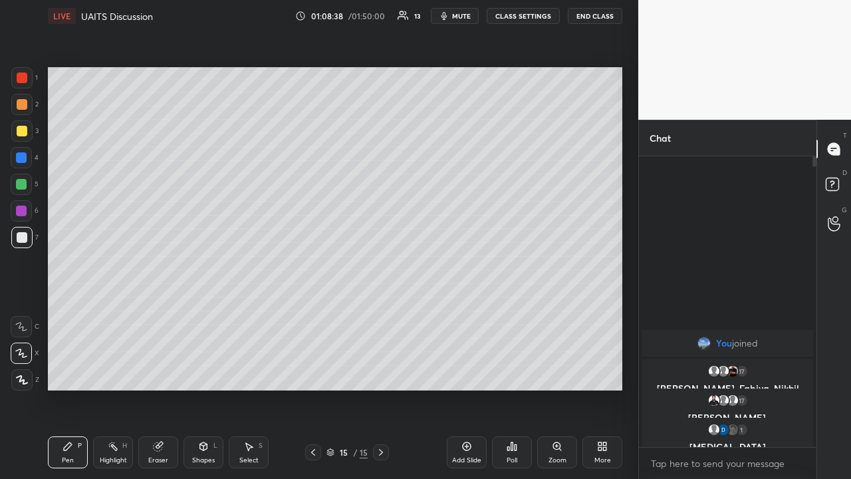
click at [477, 15] on button "CLASS SETTINGS" at bounding box center [523, 16] width 73 height 16
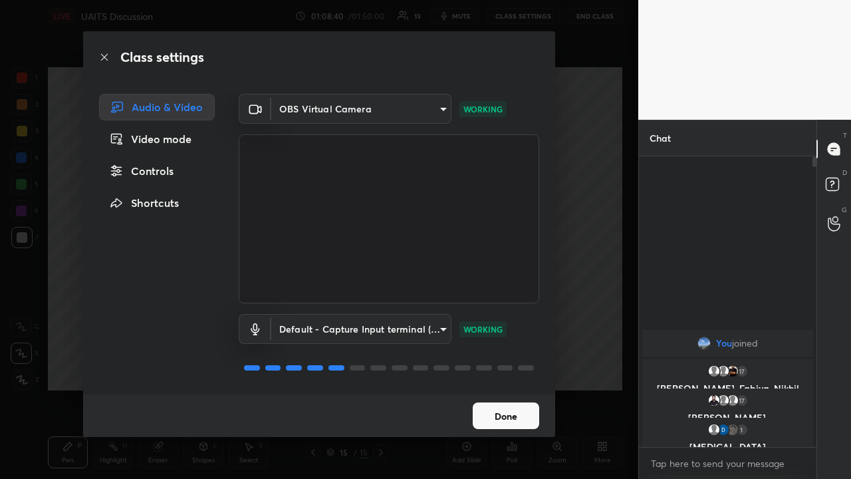
click at [306, 108] on body "1 2 3 4 5 6 7 C X Z C X Z E E Erase all H H LIVE UAITS Discussion 01:08:40 / 01…" at bounding box center [425, 239] width 851 height 479
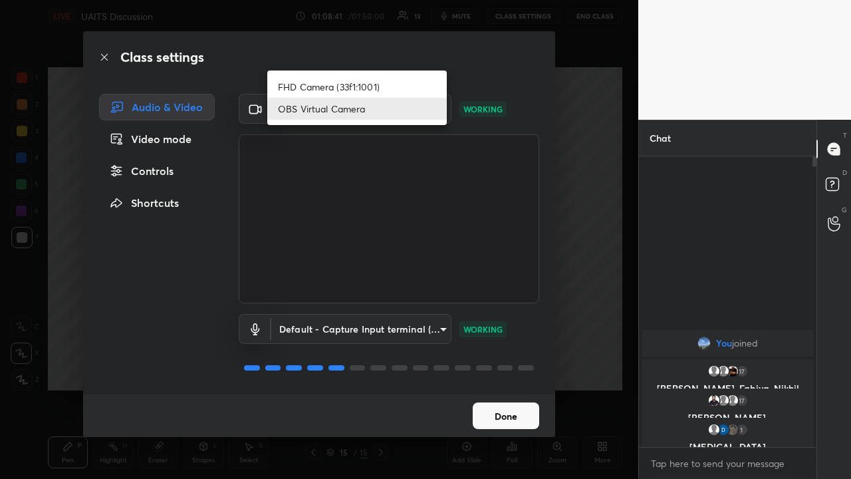
click at [308, 81] on li "FHD Camera (33f1:1001)" at bounding box center [357, 87] width 180 height 22
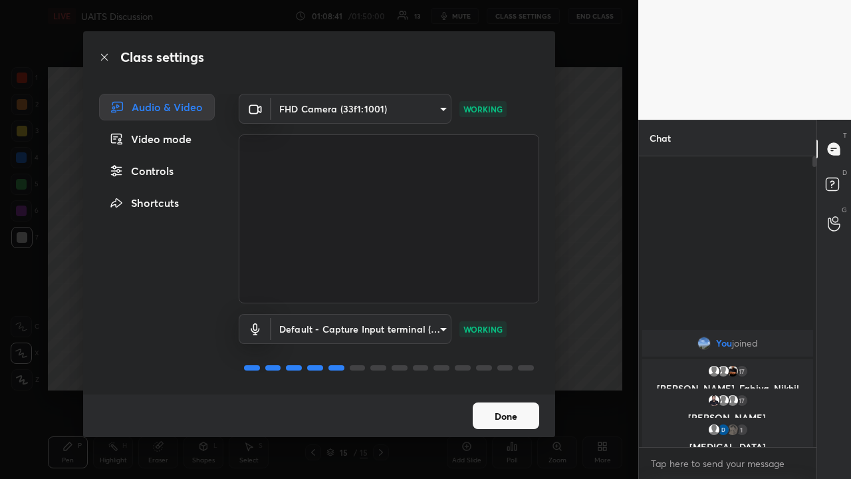
type input "f72059415656986e60aeb9a9d68e2152b50e8561c00ec3793330e7e265ff472e"
click at [477, 312] on button "Done" at bounding box center [506, 415] width 66 height 27
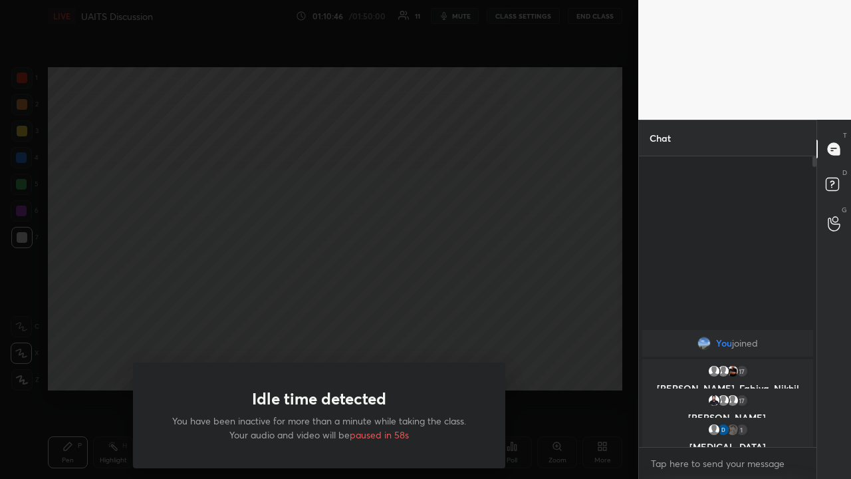
click at [290, 279] on div "Idle time detected You have been inactive for more than a minute while taking t…" at bounding box center [319, 239] width 638 height 479
click at [126, 312] on div "Idle time detected You have been inactive for more than a minute while taking t…" at bounding box center [319, 239] width 638 height 479
click at [193, 312] on div "Idle time detected You have been inactive for more than a minute while taking t…" at bounding box center [319, 239] width 638 height 479
click at [477, 312] on div "Idle time detected You have been inactive for more than a minute while taking t…" at bounding box center [319, 239] width 638 height 479
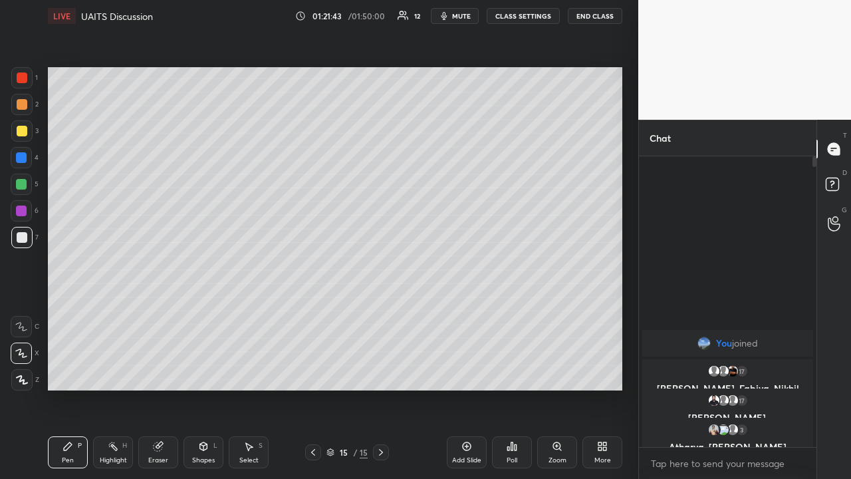
click at [469, 312] on icon at bounding box center [467, 446] width 9 height 9
click at [464, 312] on icon at bounding box center [466, 446] width 11 height 11
click at [314, 312] on icon at bounding box center [313, 452] width 11 height 11
click at [330, 312] on icon at bounding box center [330, 452] width 8 height 8
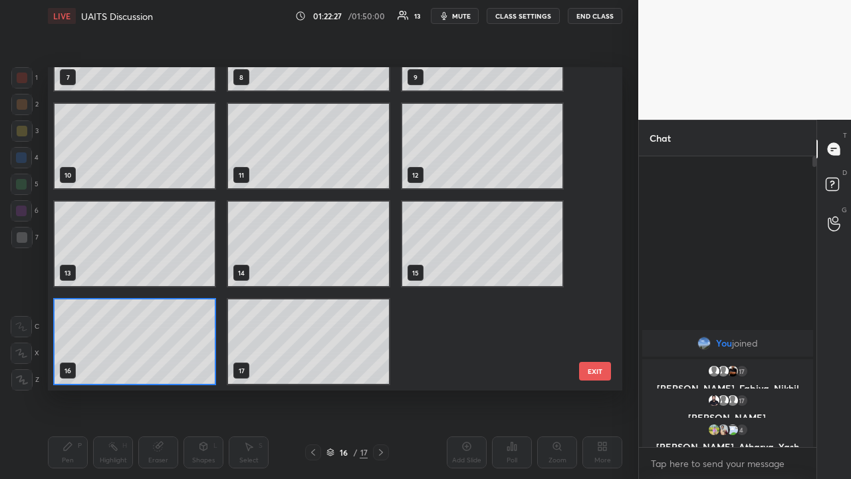
scroll to position [319, 568]
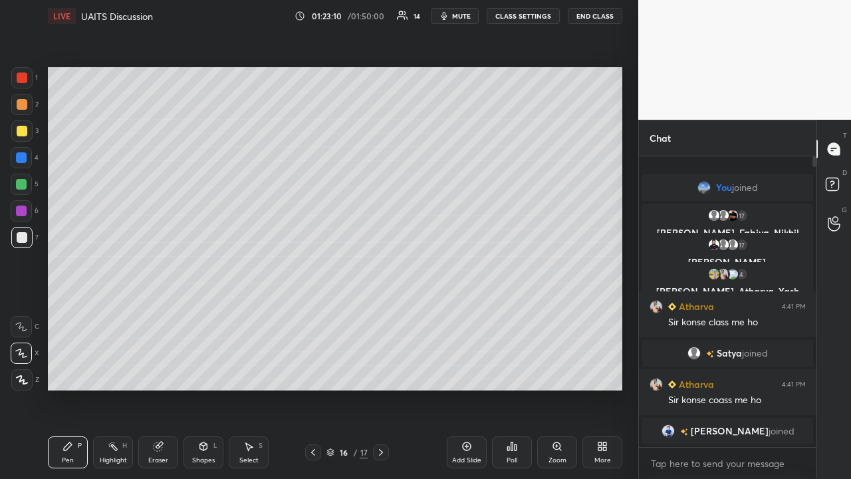
click at [477, 312] on icon at bounding box center [599, 448] width 3 height 3
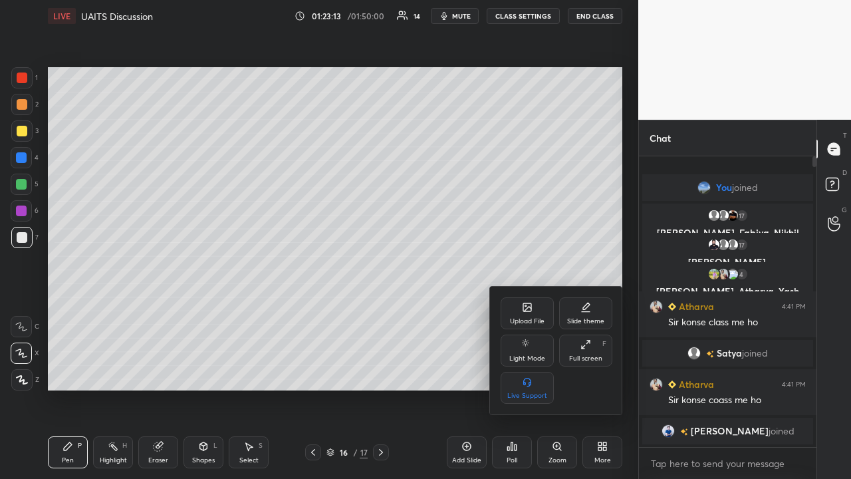
click at [477, 312] on div "Slide theme" at bounding box center [585, 313] width 53 height 32
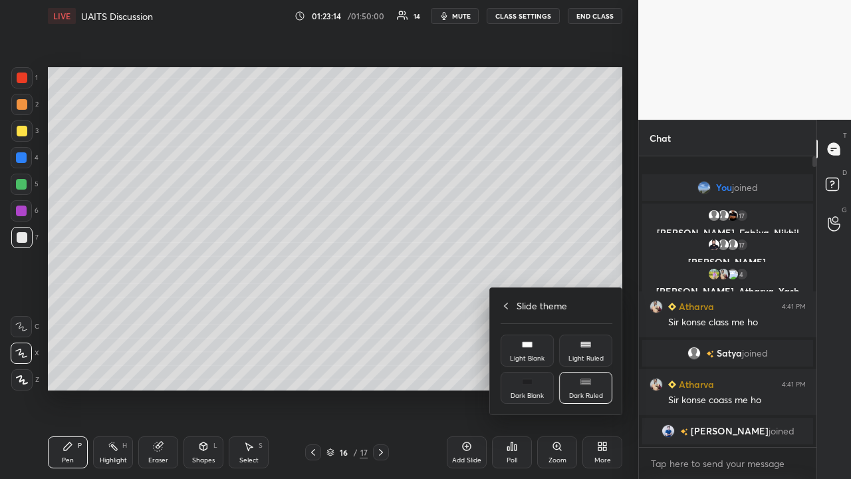
click at [477, 312] on rect at bounding box center [527, 381] width 10 height 5
click at [477, 312] on div "Dark Blank" at bounding box center [527, 388] width 53 height 32
click at [462, 312] on div at bounding box center [425, 239] width 851 height 479
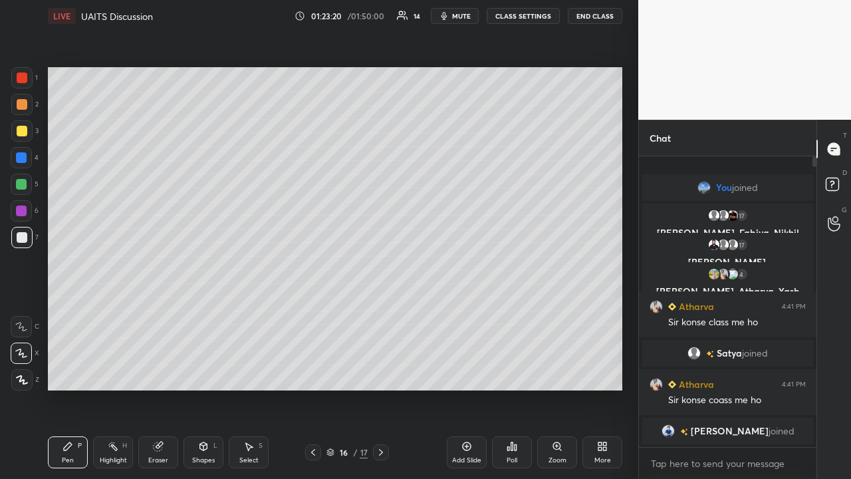
click at [472, 312] on div "Add Slide" at bounding box center [467, 452] width 40 height 32
click at [313, 312] on icon at bounding box center [313, 452] width 11 height 11
click at [381, 312] on icon at bounding box center [381, 452] width 4 height 7
click at [156, 312] on div "Eraser" at bounding box center [158, 460] width 20 height 7
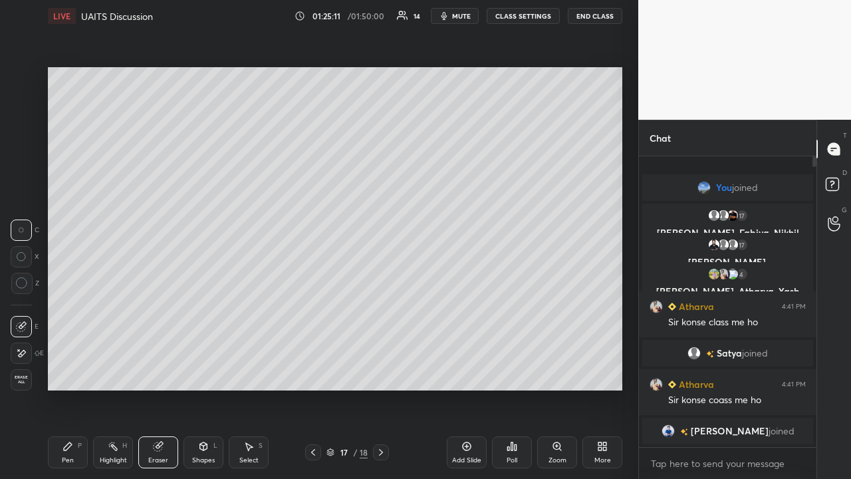
click at [62, 312] on div "Pen P" at bounding box center [68, 452] width 40 height 32
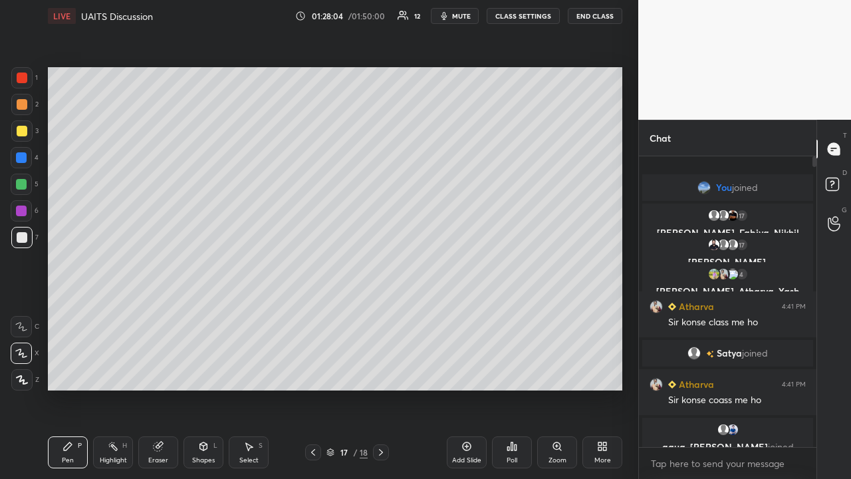
click at [472, 312] on div "Add Slide" at bounding box center [467, 452] width 40 height 32
click at [466, 312] on icon at bounding box center [466, 446] width 11 height 11
click at [312, 312] on icon at bounding box center [312, 452] width 4 height 7
click at [380, 312] on icon at bounding box center [382, 452] width 4 height 7
click at [310, 312] on icon at bounding box center [312, 452] width 11 height 11
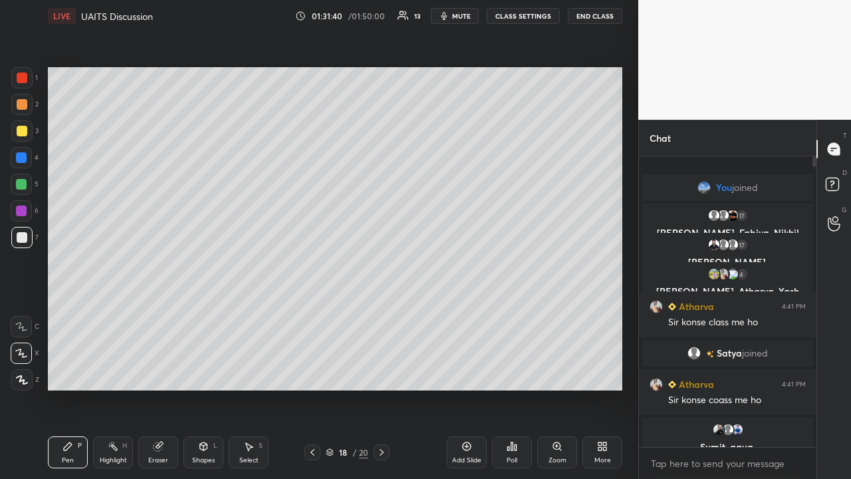
click at [381, 312] on icon at bounding box center [381, 452] width 11 height 11
click at [312, 312] on icon at bounding box center [312, 452] width 11 height 11
click at [381, 312] on icon at bounding box center [381, 452] width 11 height 11
click at [471, 312] on div "Add Slide" at bounding box center [467, 452] width 40 height 32
click at [24, 186] on div at bounding box center [21, 184] width 11 height 11
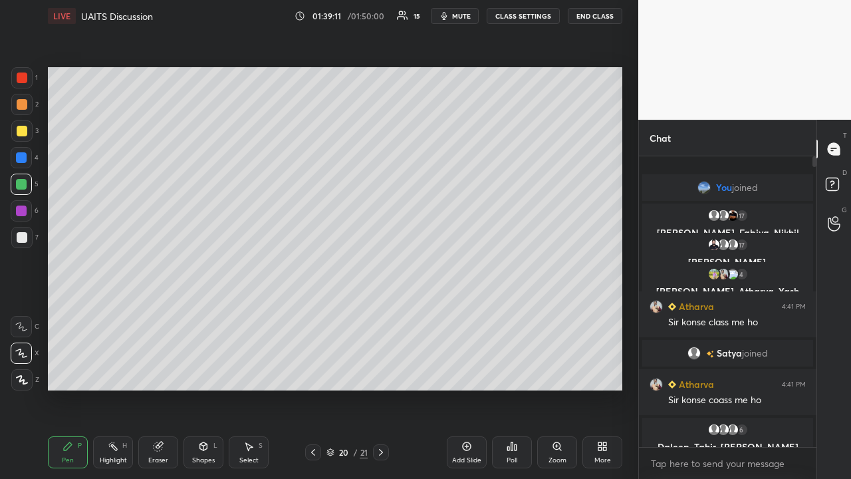
click at [469, 312] on icon at bounding box center [467, 446] width 9 height 9
click at [28, 137] on div at bounding box center [21, 130] width 21 height 21
click at [468, 312] on div "Add Slide" at bounding box center [467, 452] width 40 height 32
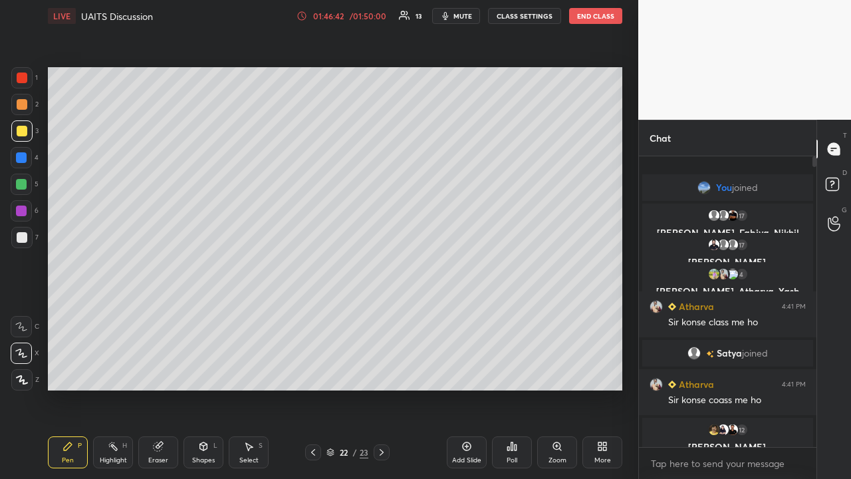
click at [474, 312] on div "Add Slide" at bounding box center [467, 452] width 40 height 32
click at [19, 186] on div at bounding box center [21, 184] width 11 height 11
click at [477, 11] on button "End Class" at bounding box center [595, 16] width 53 height 16
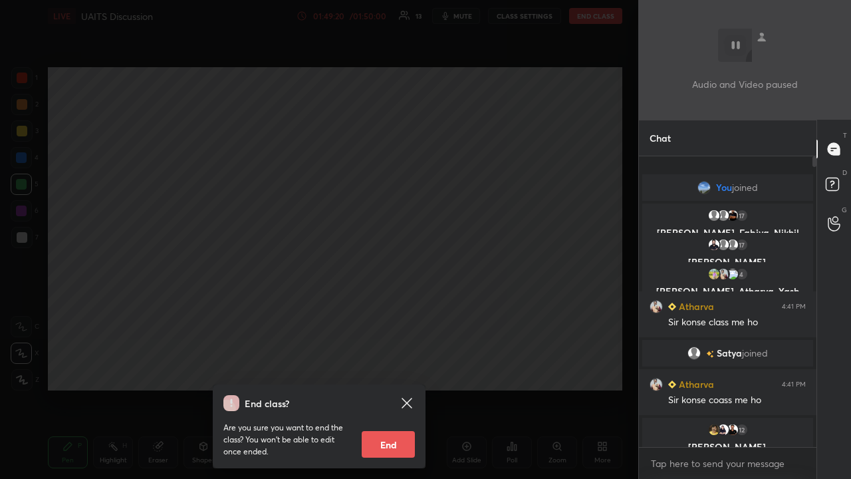
click at [394, 312] on button "End" at bounding box center [388, 444] width 53 height 27
type textarea "x"
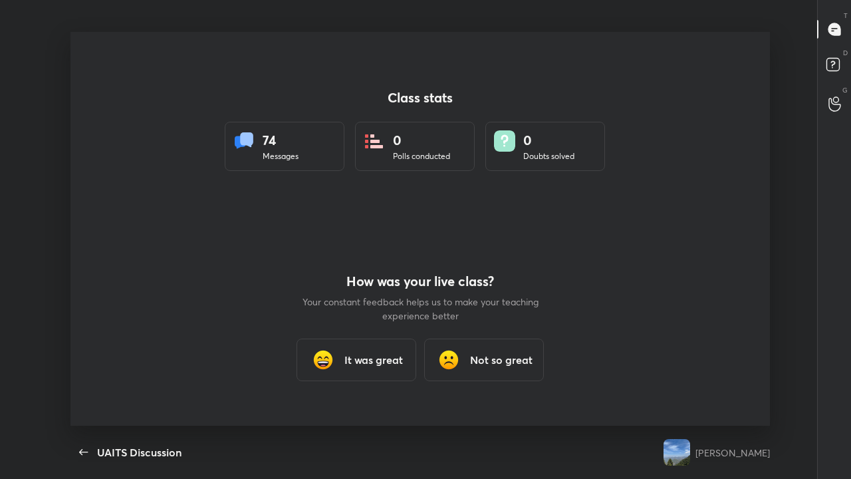
scroll to position [394, 840]
click at [334, 312] on img at bounding box center [323, 359] width 27 height 27
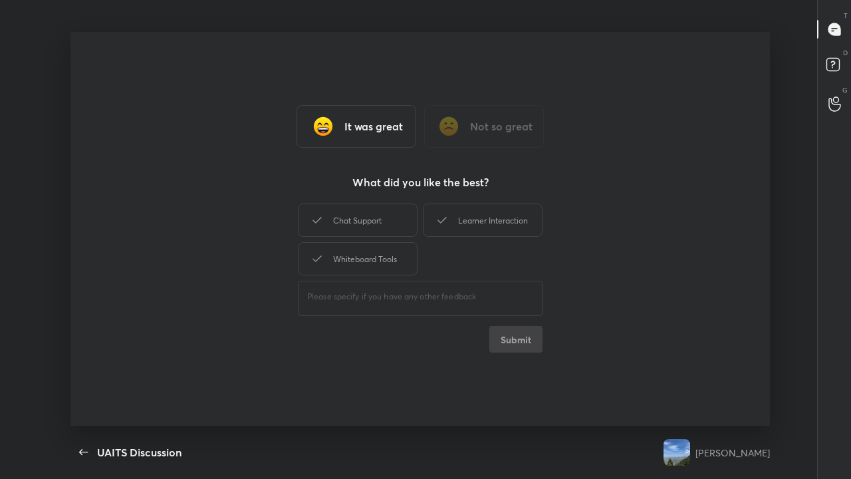
click at [374, 217] on div "Chat Support" at bounding box center [358, 219] width 120 height 33
click at [477, 223] on div "Learner Interaction" at bounding box center [483, 219] width 120 height 33
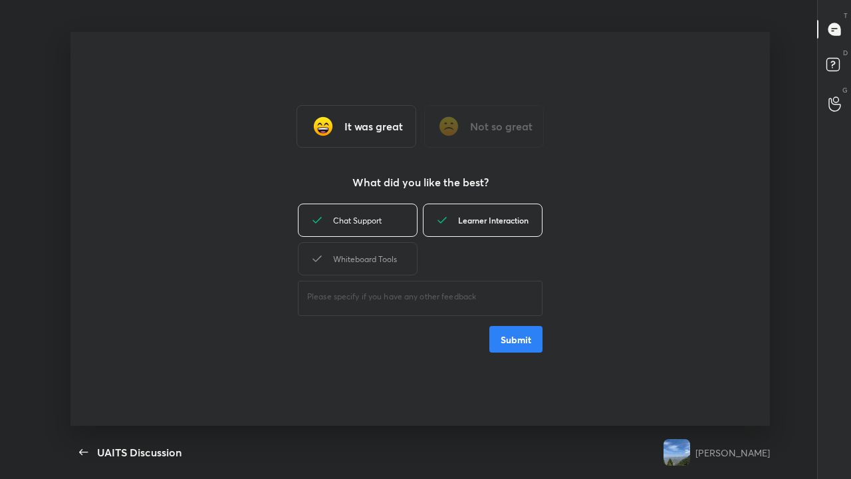
click at [381, 258] on div "Whiteboard Tools" at bounding box center [358, 258] width 120 height 33
click at [477, 312] on button "Submit" at bounding box center [515, 339] width 53 height 27
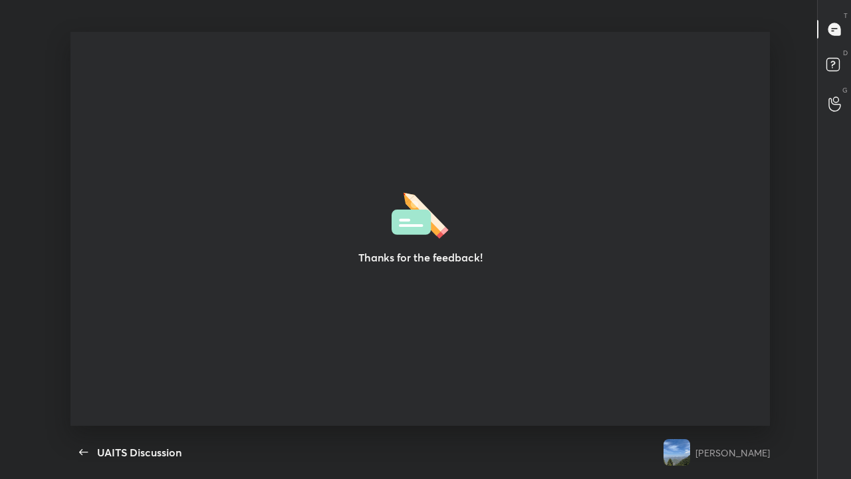
click at [404, 301] on div "Thanks for the feedback!" at bounding box center [419, 229] width 699 height 394
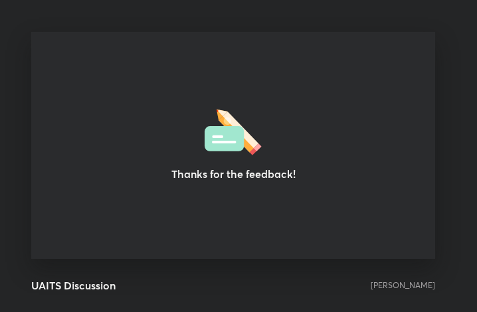
scroll to position [66256, 66016]
